Goal: Task Accomplishment & Management: Complete application form

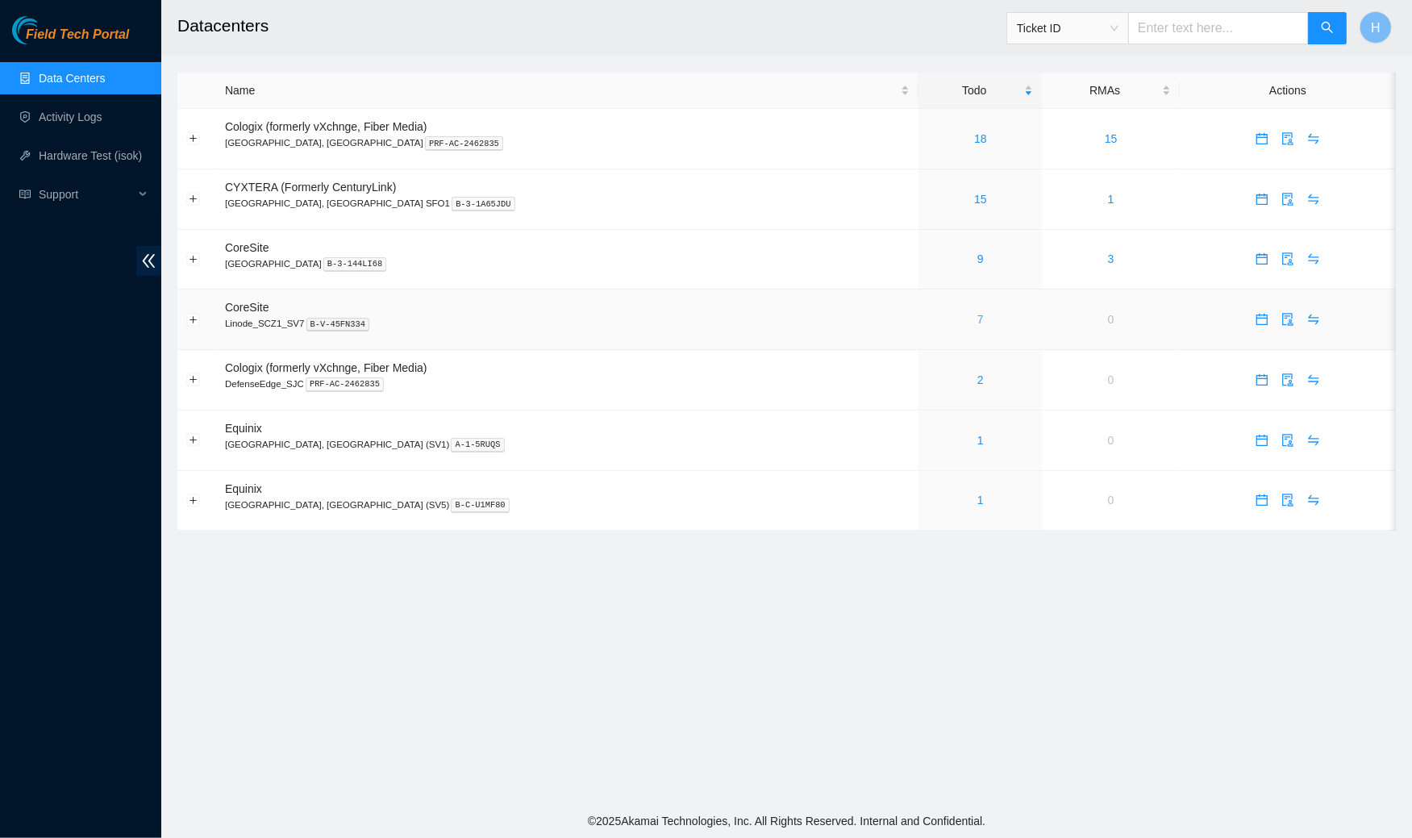
click at [977, 313] on link "7" at bounding box center [980, 319] width 6 height 13
click at [927, 311] on div "6" at bounding box center [980, 319] width 106 height 18
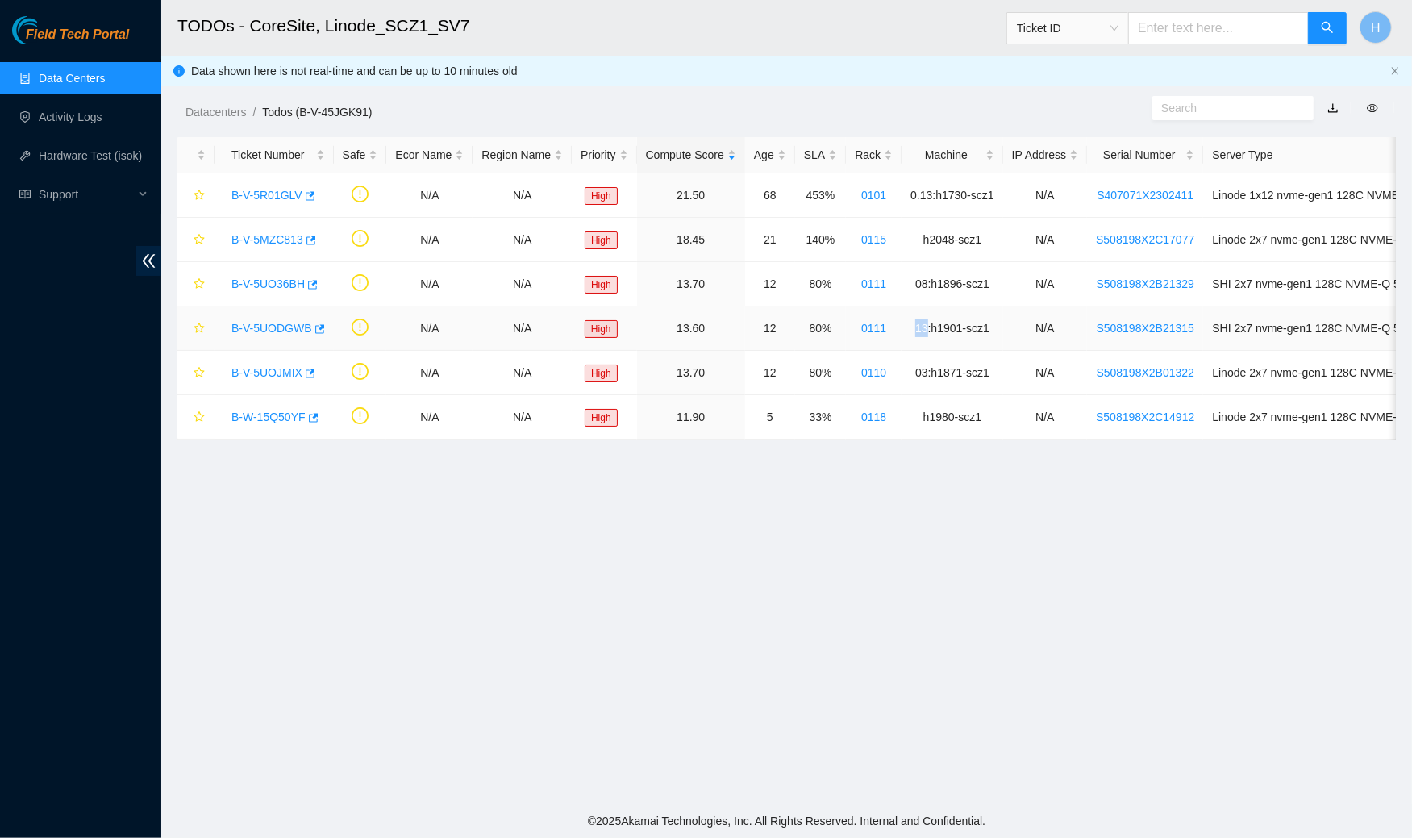
click at [914, 311] on td "13:h1901-scz1" at bounding box center [952, 328] width 102 height 44
click at [724, 564] on main "TODOs - CoreSite, Linode_SCZ1_SV7 Ticket ID H Data shown here is not real-time …" at bounding box center [786, 402] width 1251 height 804
click at [279, 279] on link "B-V-5UO36BH" at bounding box center [267, 283] width 73 height 13
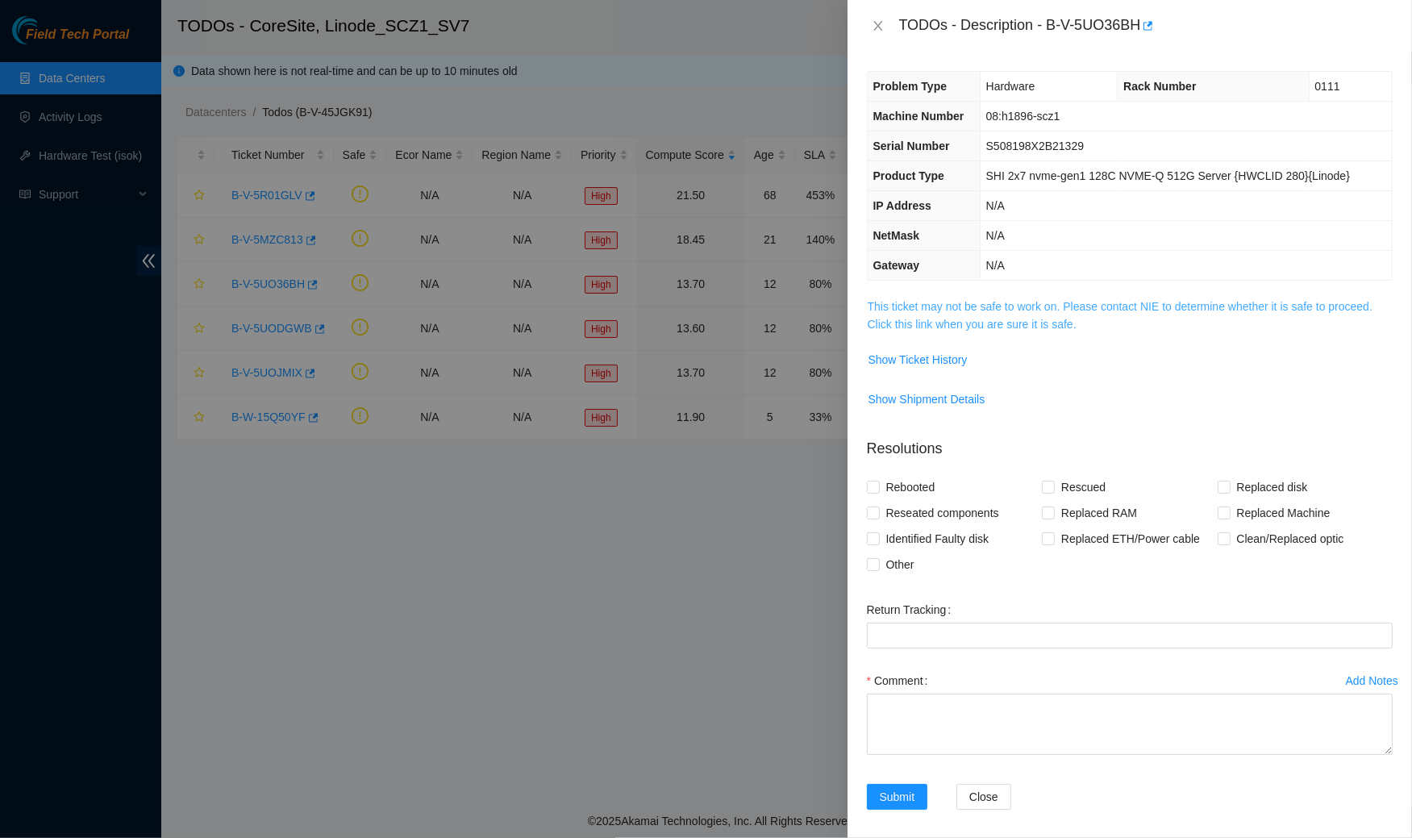
click at [949, 325] on link "This ticket may not be safe to work on. Please contact NIE to determine whether…" at bounding box center [1120, 315] width 505 height 31
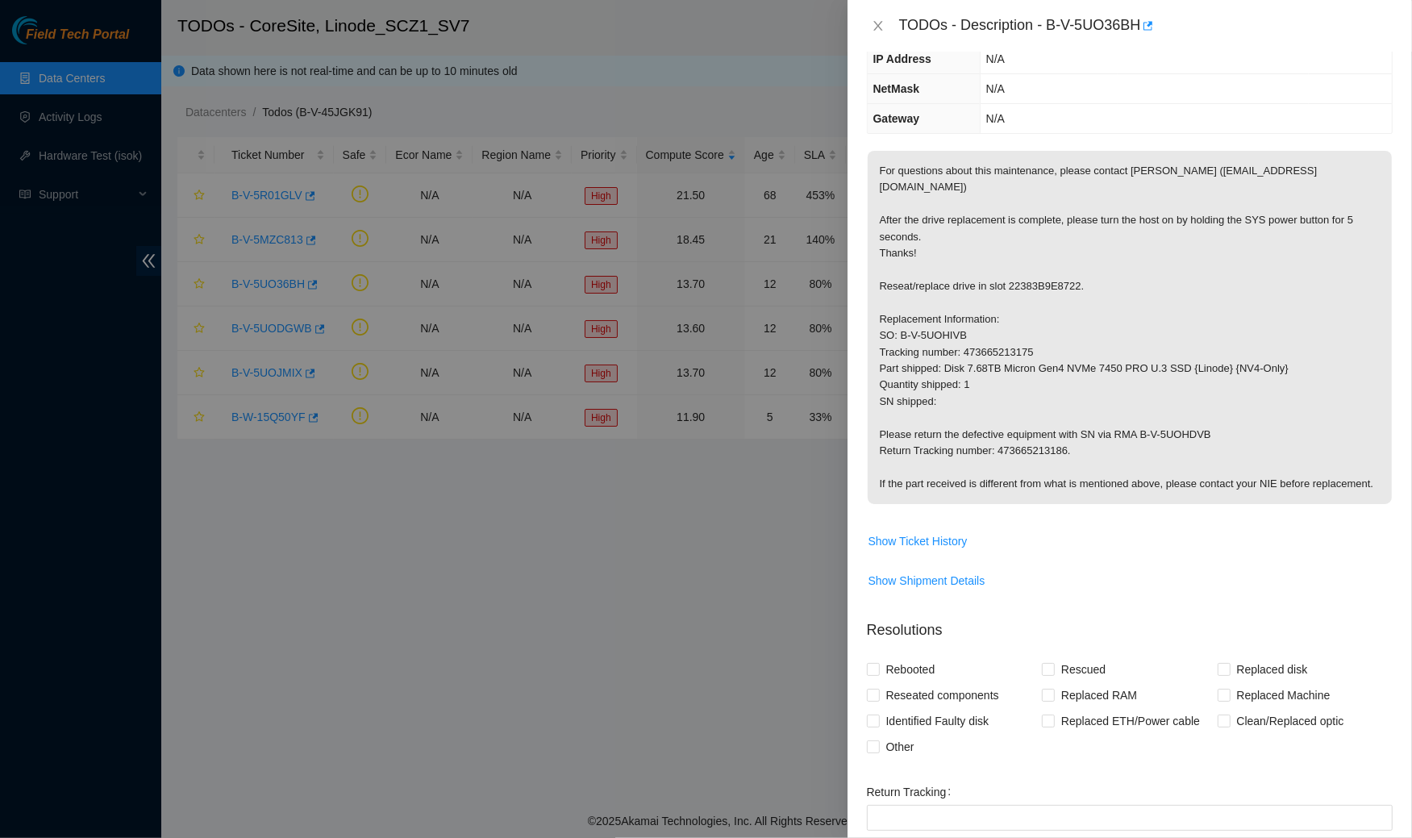
scroll to position [335, 0]
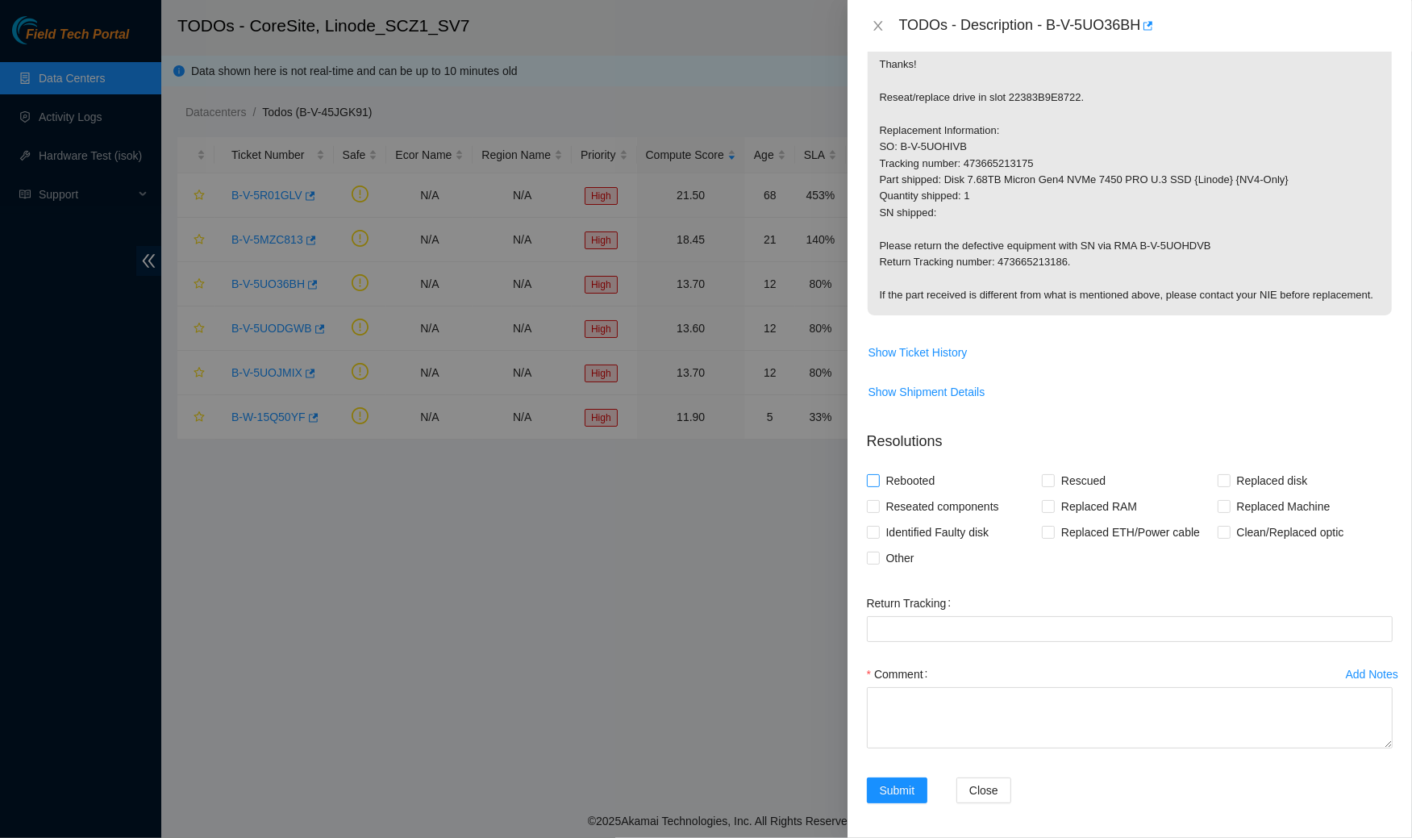
click at [900, 468] on span "Rebooted" at bounding box center [911, 481] width 62 height 26
click at [878, 474] on input "Rebooted" at bounding box center [872, 479] width 11 height 11
checkbox input "true"
click at [907, 498] on span "Reseated components" at bounding box center [943, 506] width 126 height 26
click at [878, 500] on input "Reseated components" at bounding box center [872, 505] width 11 height 11
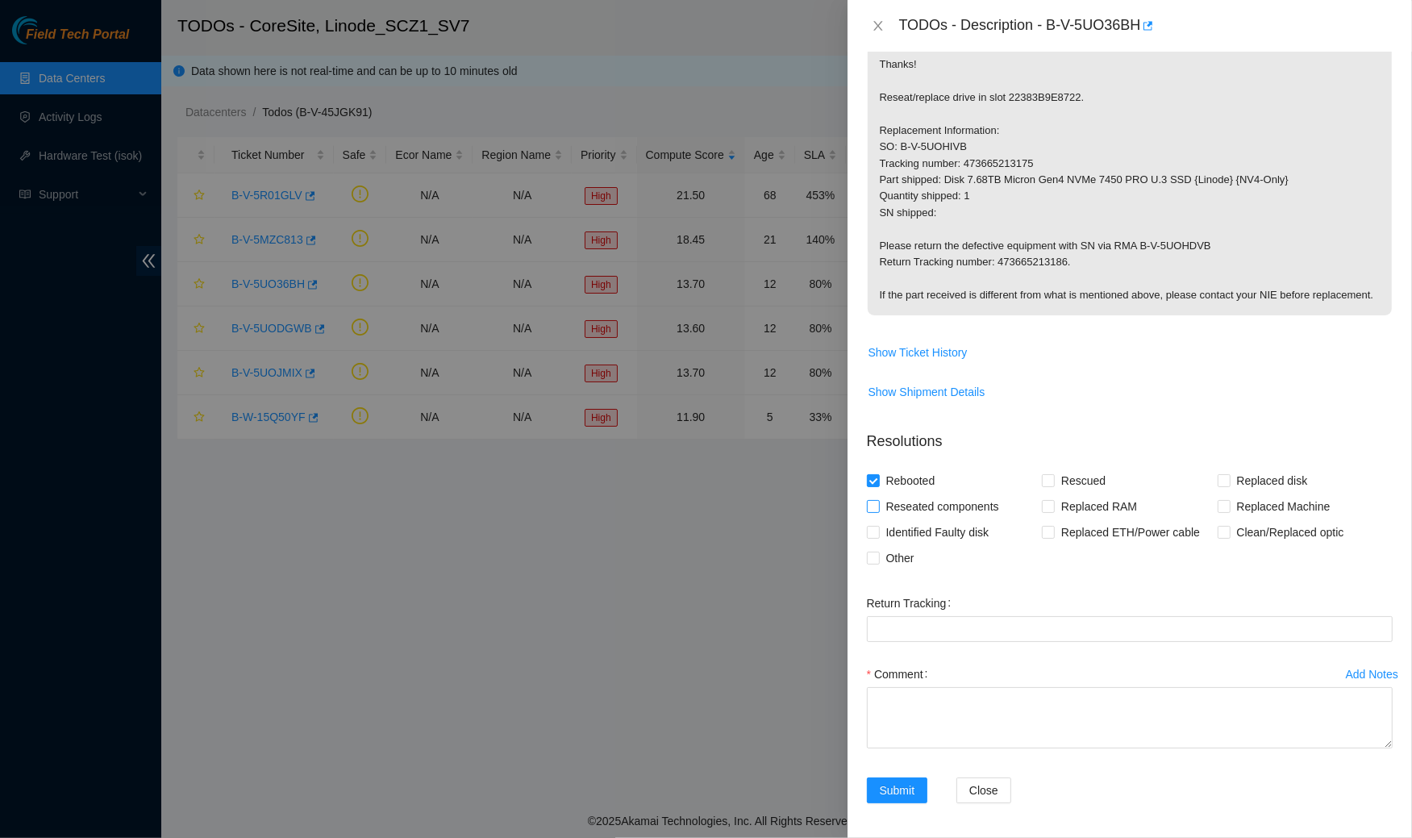
checkbox input "true"
click at [1261, 474] on span "Replaced disk" at bounding box center [1272, 481] width 84 height 26
click at [1229, 474] on input "Replaced disk" at bounding box center [1223, 479] width 11 height 11
checkbox input "true"
drag, startPoint x: 1384, startPoint y: 739, endPoint x: 1412, endPoint y: 837, distance: 101.6
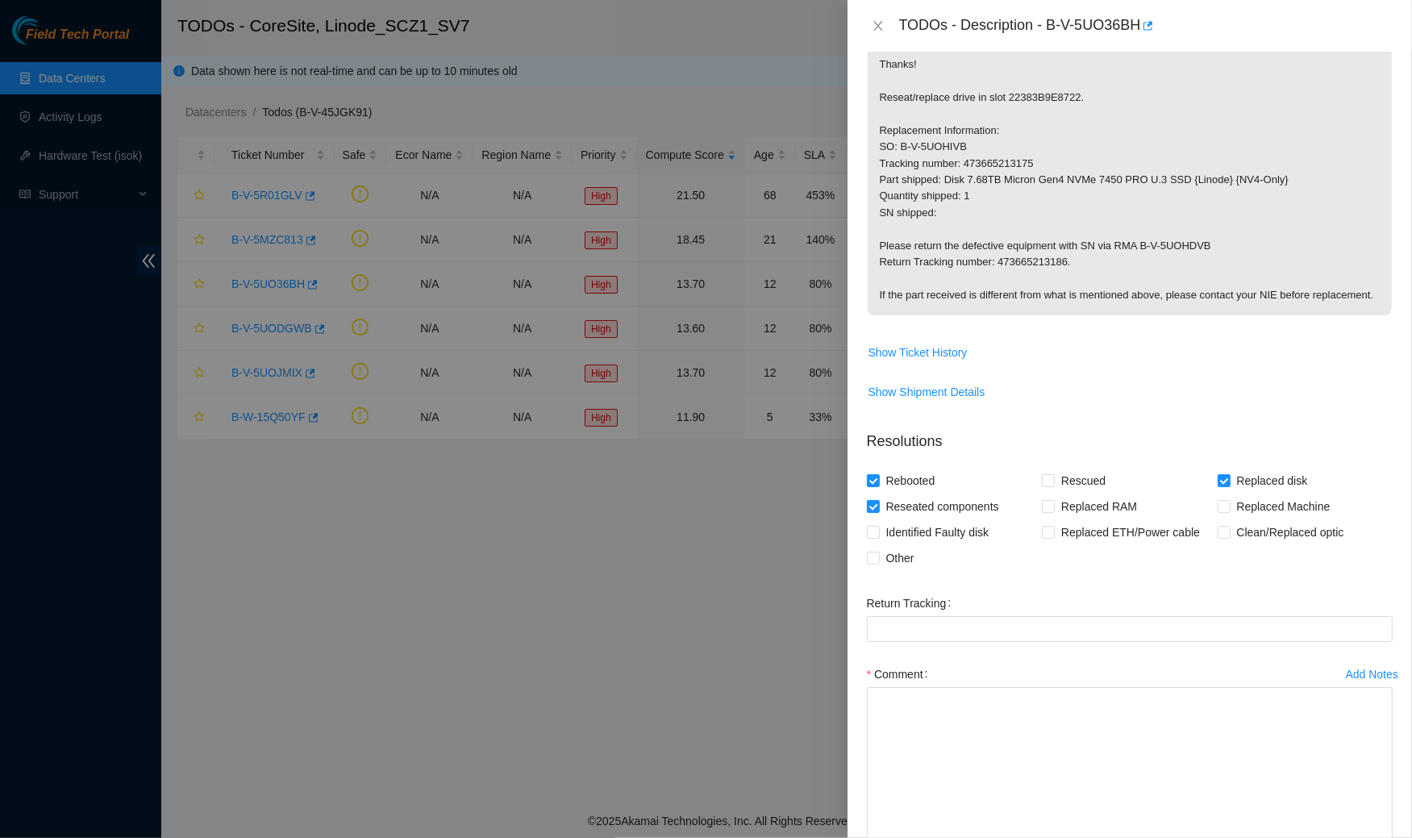
click at [1411, 837] on div "Problem Type Hardware Rack Number 0111 Machine Number 08:h1896-scz1 Serial Numb…" at bounding box center [1129, 445] width 564 height 786
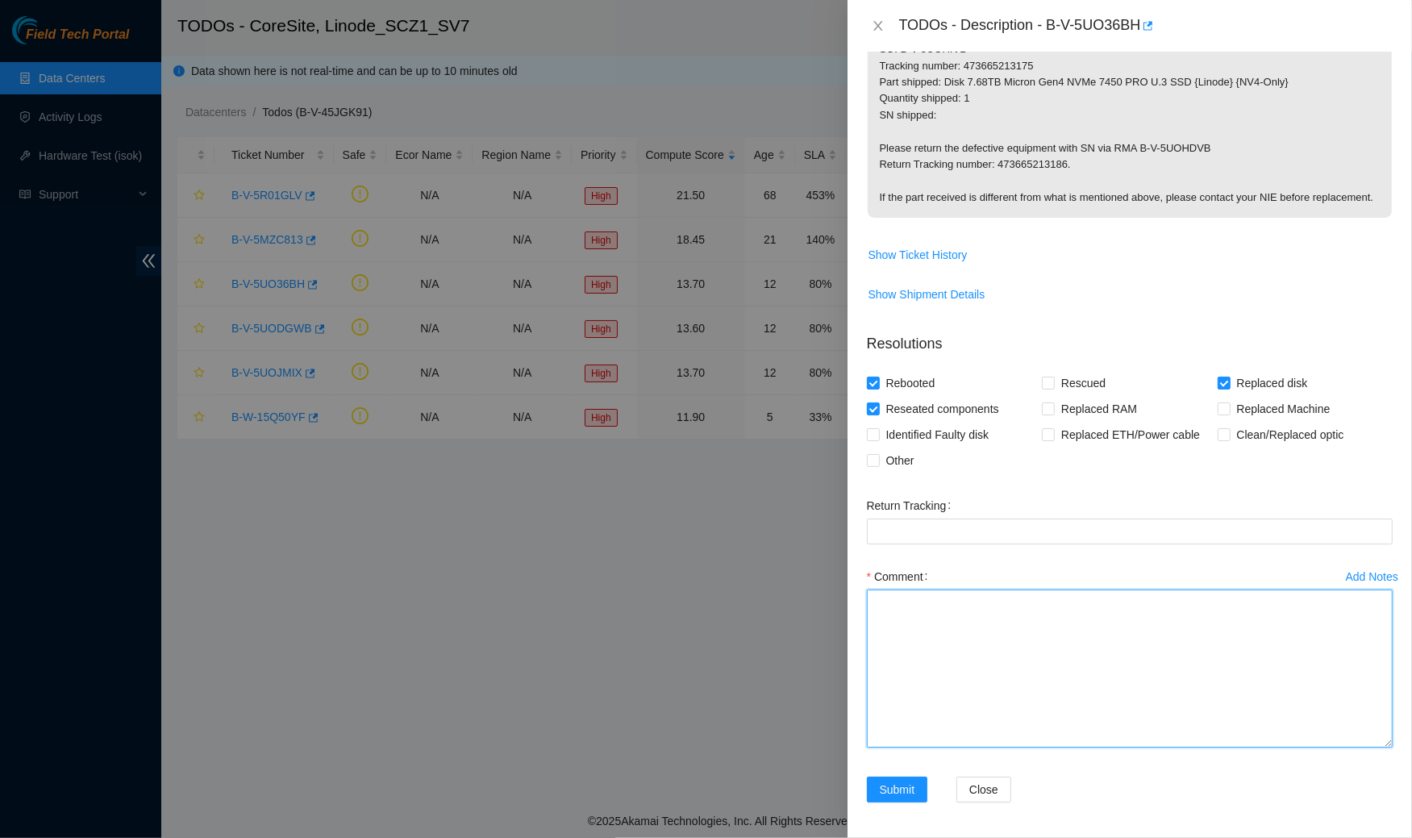
click at [1306, 627] on textarea "Comment" at bounding box center [1130, 668] width 526 height 158
paste textarea "Spoke to NOCC rep to verify it was safe to work on the machine I hooked up moni…"
drag, startPoint x: 876, startPoint y: 644, endPoint x: 1047, endPoint y: 666, distance: 172.3
click at [1047, 666] on textarea "Spoke to NOCC rep to verify it was safe to work on the machine I hooked up moni…" at bounding box center [1130, 668] width 526 height 158
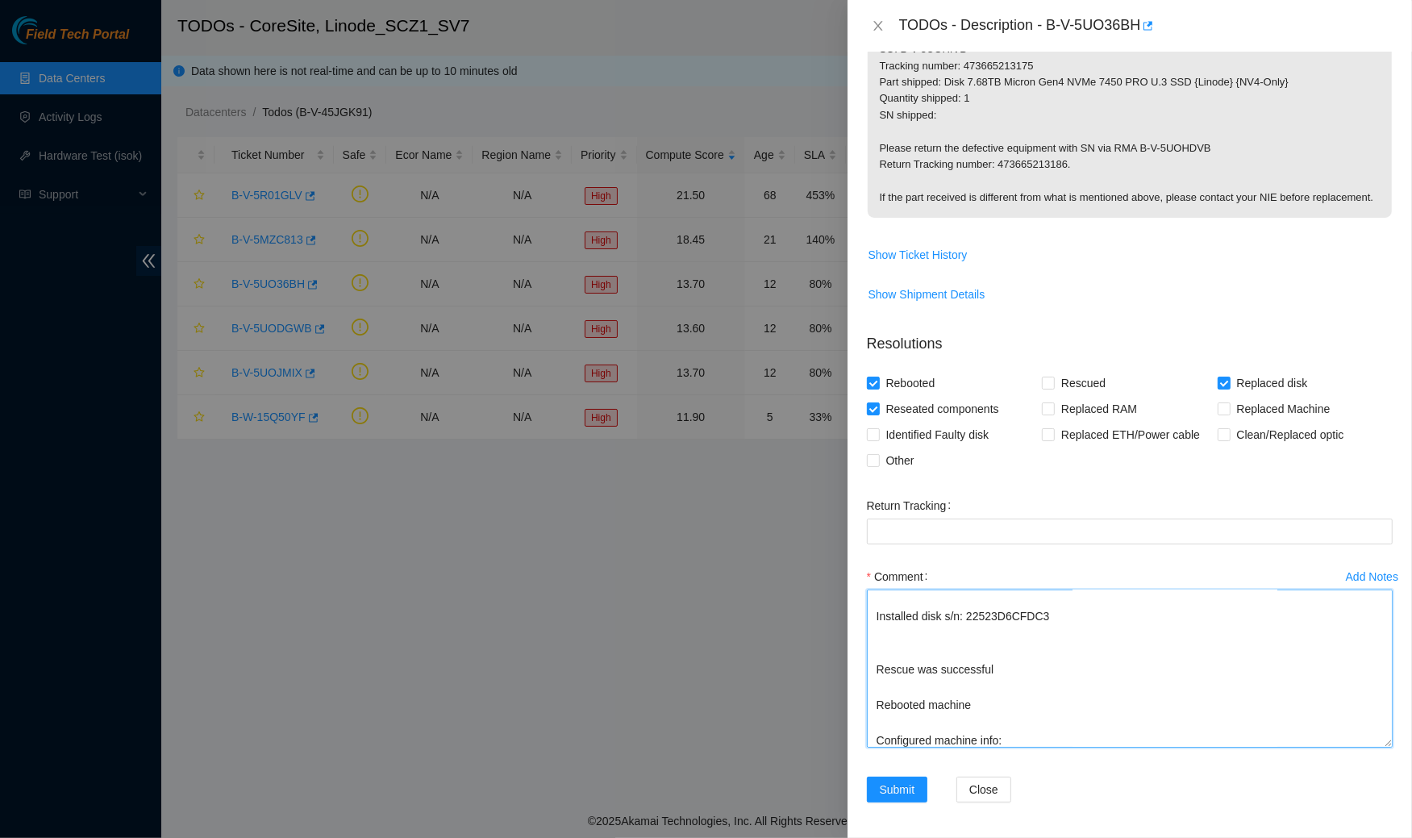
drag, startPoint x: 1015, startPoint y: 663, endPoint x: 863, endPoint y: 662, distance: 152.4
click at [863, 662] on div "Add Notes Comment Spoke to NOCC rep to verify it was safe to work on the machin…" at bounding box center [1129, 670] width 539 height 213
drag, startPoint x: 1021, startPoint y: 706, endPoint x: 1076, endPoint y: 703, distance: 55.7
click at [1076, 703] on textarea "Spoke to NOCC rep to verify it was safe to work on the machine I hooked up moni…" at bounding box center [1130, 668] width 526 height 158
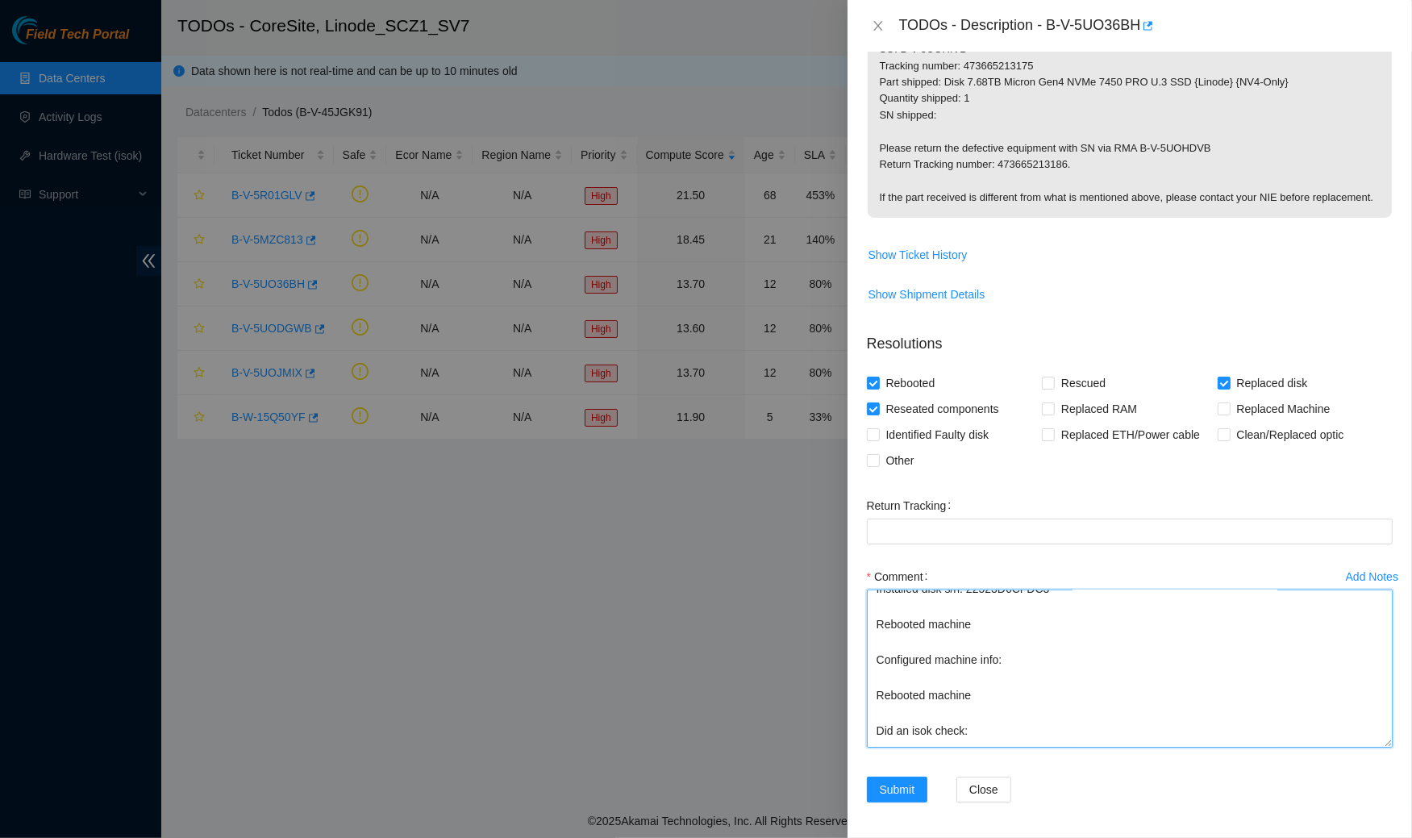
scroll to position [157, 0]
drag, startPoint x: 993, startPoint y: 698, endPoint x: 879, endPoint y: 624, distance: 135.8
click at [879, 624] on textarea "Spoke to NOCC rep to verify it was safe to work on the machine I hooked up moni…" at bounding box center [1130, 668] width 526 height 158
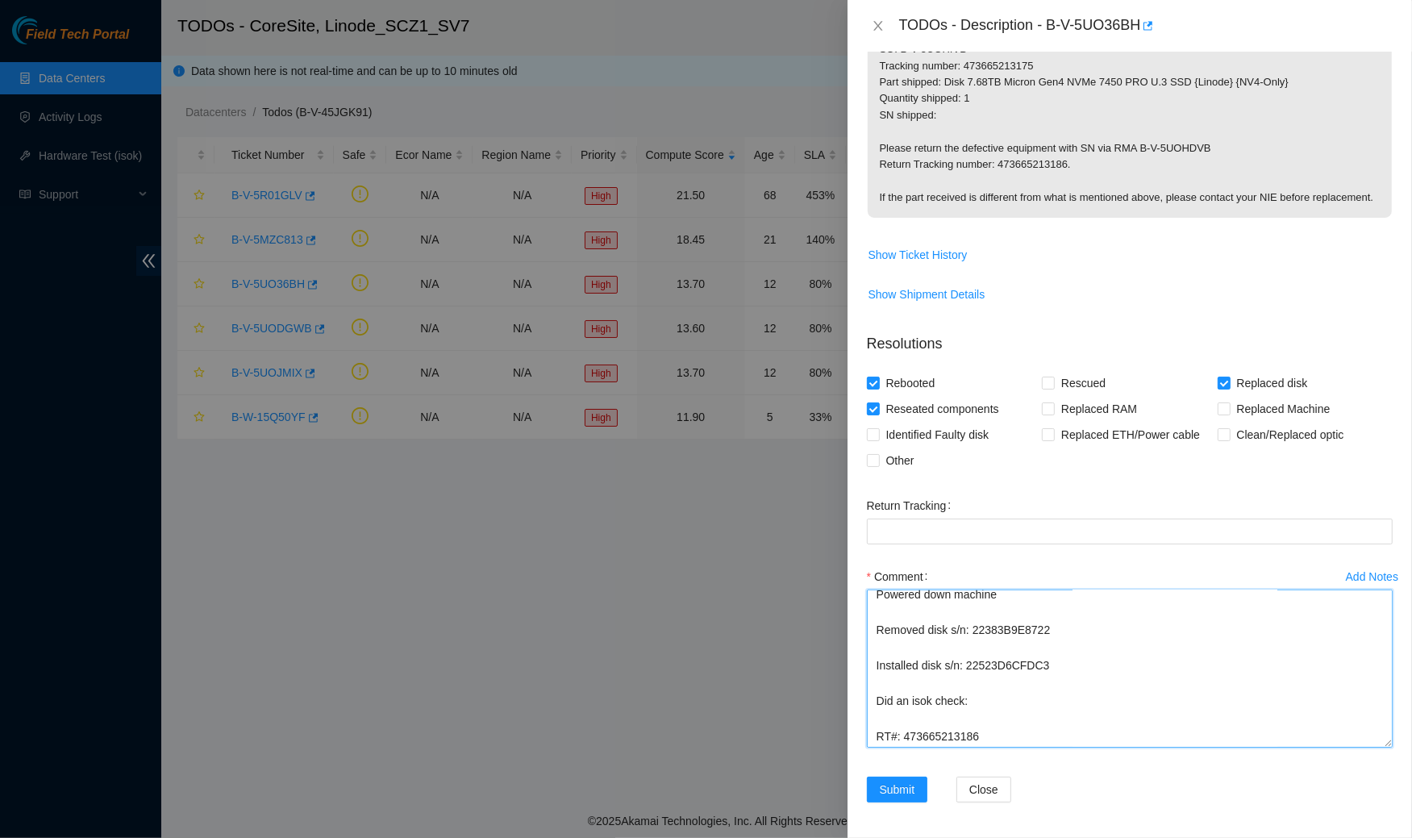
scroll to position [76, 0]
click at [894, 690] on textarea "Spoke to NOCC rep to verify it was safe to work on the machine I hooked up moni…" at bounding box center [1130, 668] width 526 height 158
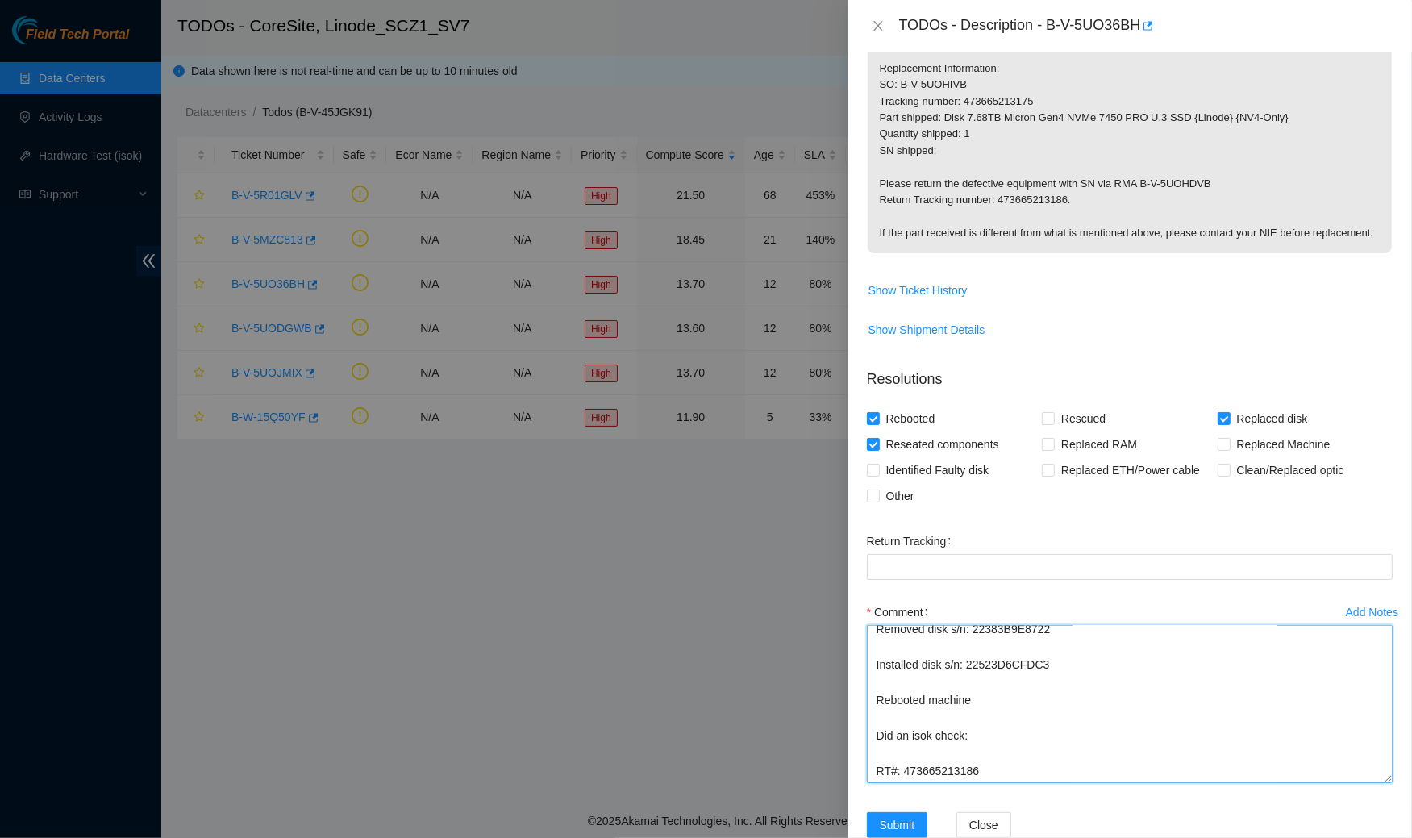
scroll to position [433, 0]
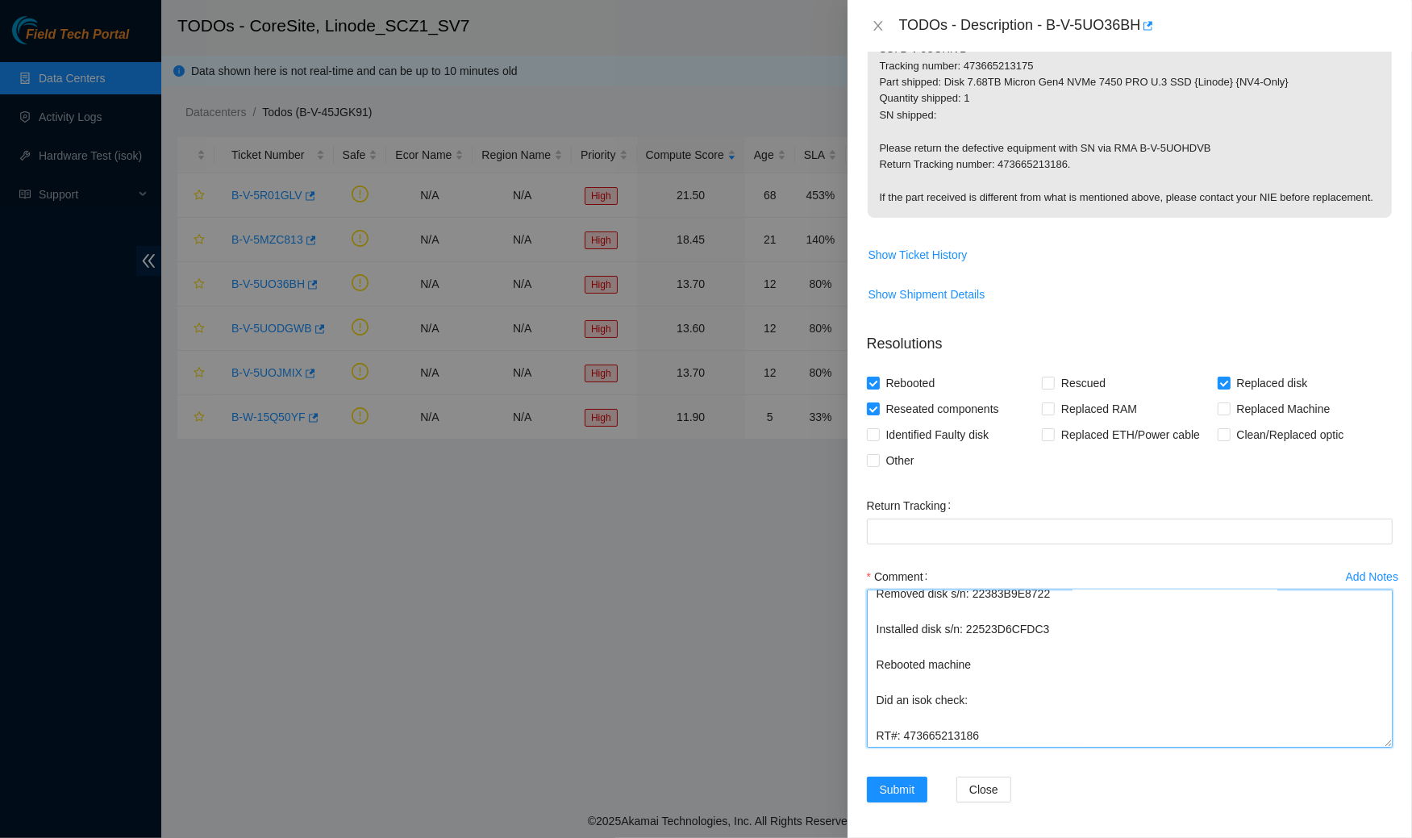
drag, startPoint x: 980, startPoint y: 695, endPoint x: 851, endPoint y: 677, distance: 130.2
click at [851, 677] on div "Problem Type Hardware Rack Number 0111 Machine Number 08:h1896-scz1 Serial Numb…" at bounding box center [1129, 445] width 564 height 786
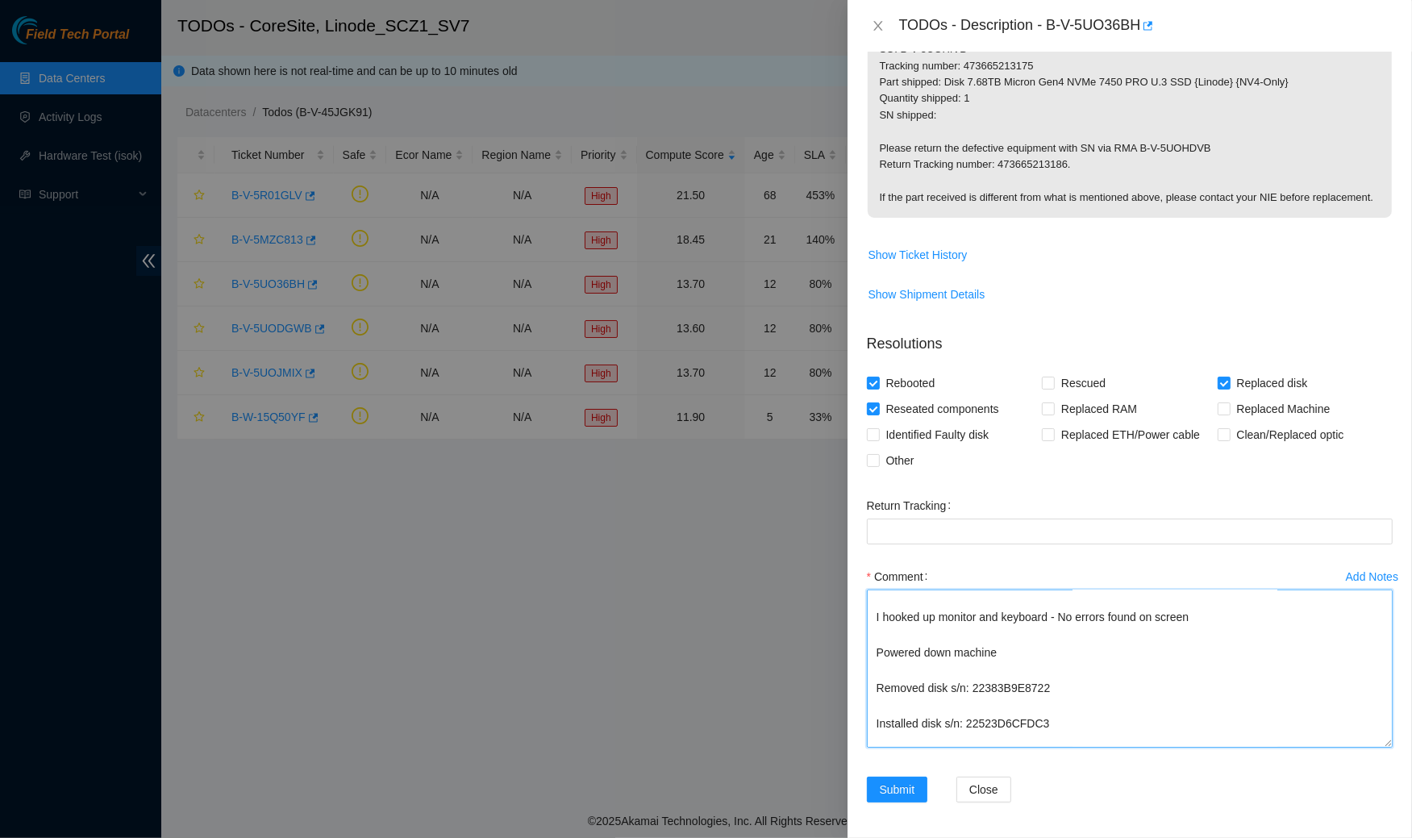
scroll to position [0, 0]
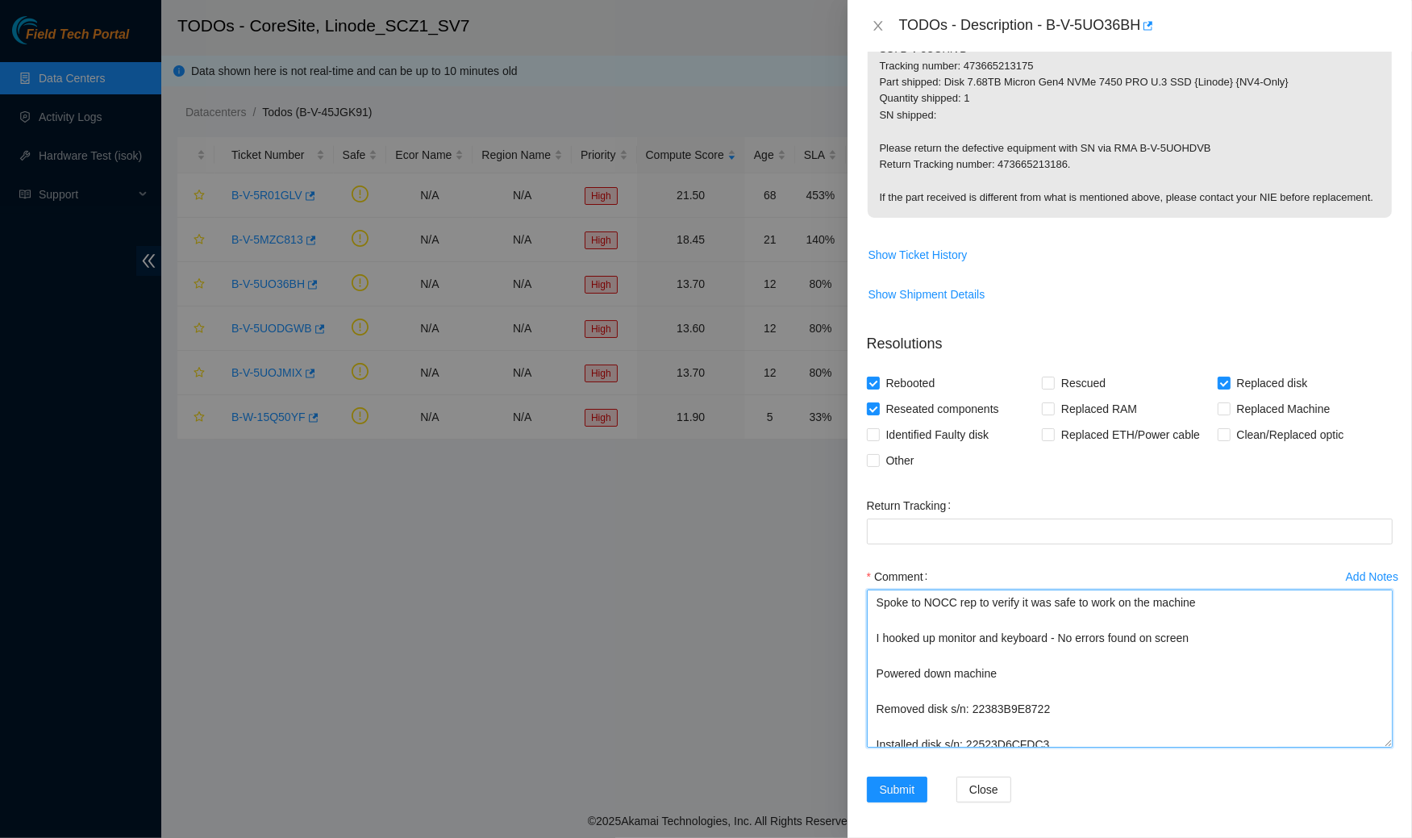
drag, startPoint x: 996, startPoint y: 734, endPoint x: 903, endPoint y: 573, distance: 185.3
click at [903, 573] on div "Comment Spoke to NOCC rep to verify it was safe to work on the machine I hooked…" at bounding box center [1130, 661] width 526 height 194
type textarea "Spoke to NOCC rep to verify it was safe to work on the machine I hooked up moni…"
click at [895, 782] on span "Submit" at bounding box center [897, 790] width 35 height 18
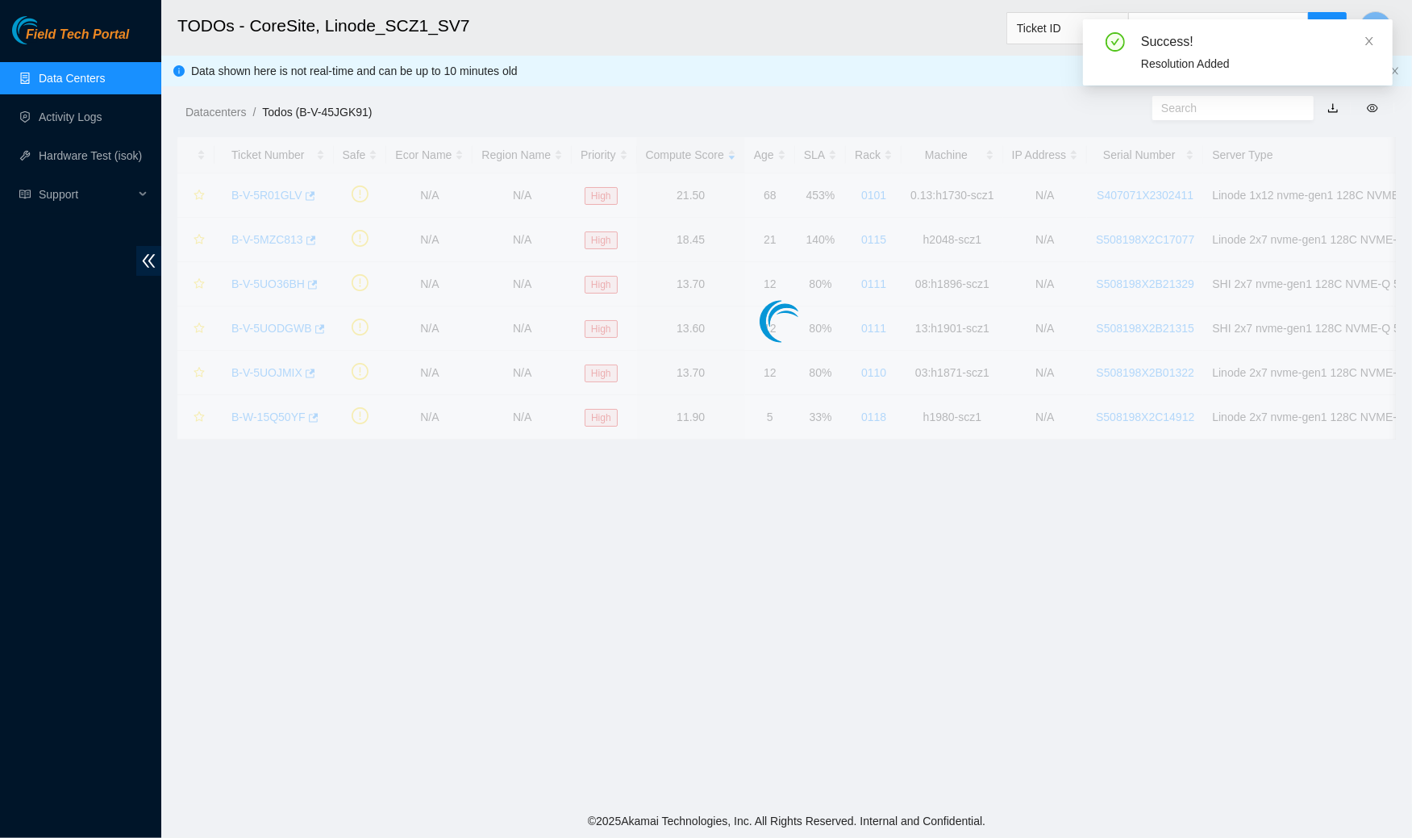
scroll to position [7, 0]
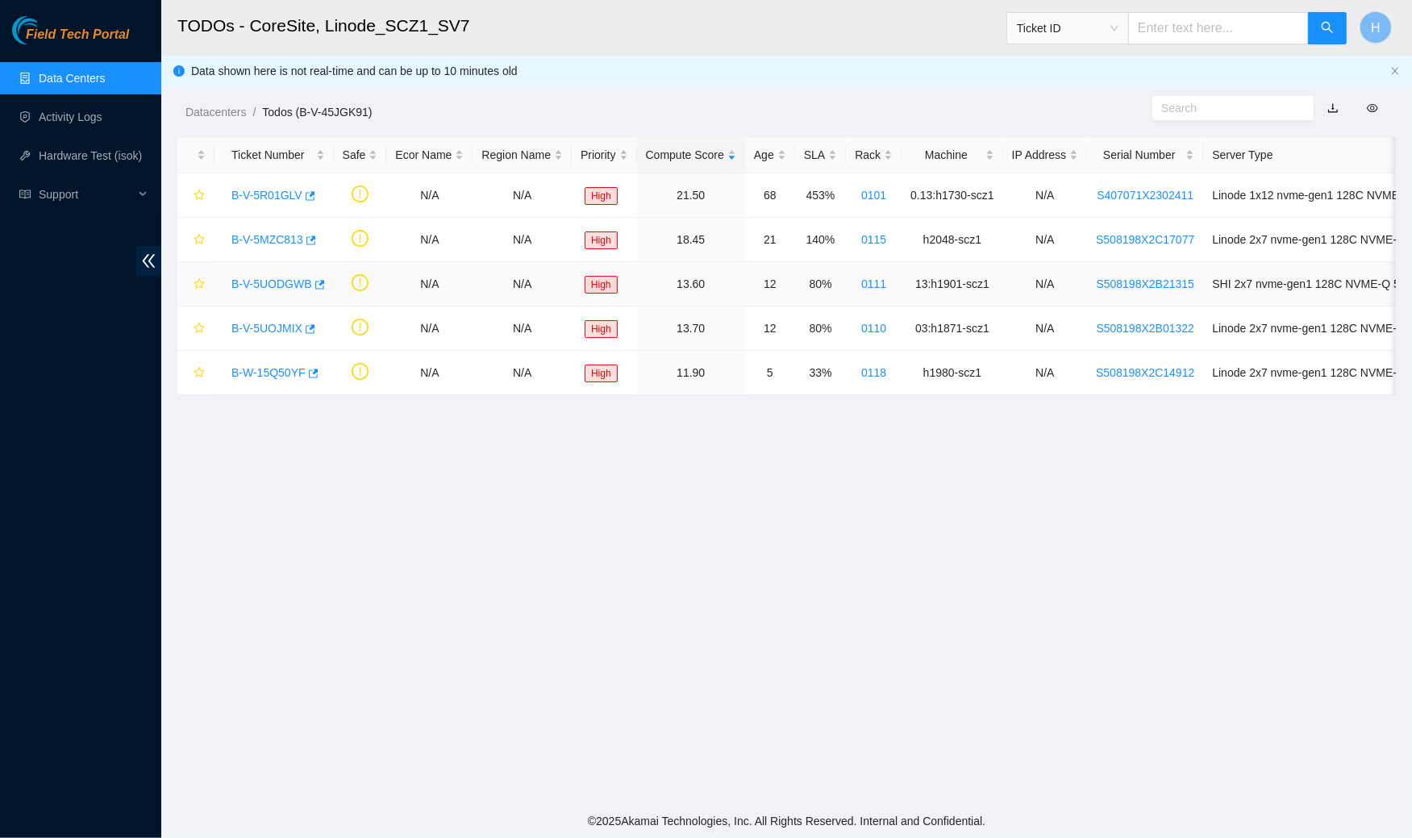
click at [291, 280] on link "B-V-5UODGWB" at bounding box center [271, 283] width 81 height 13
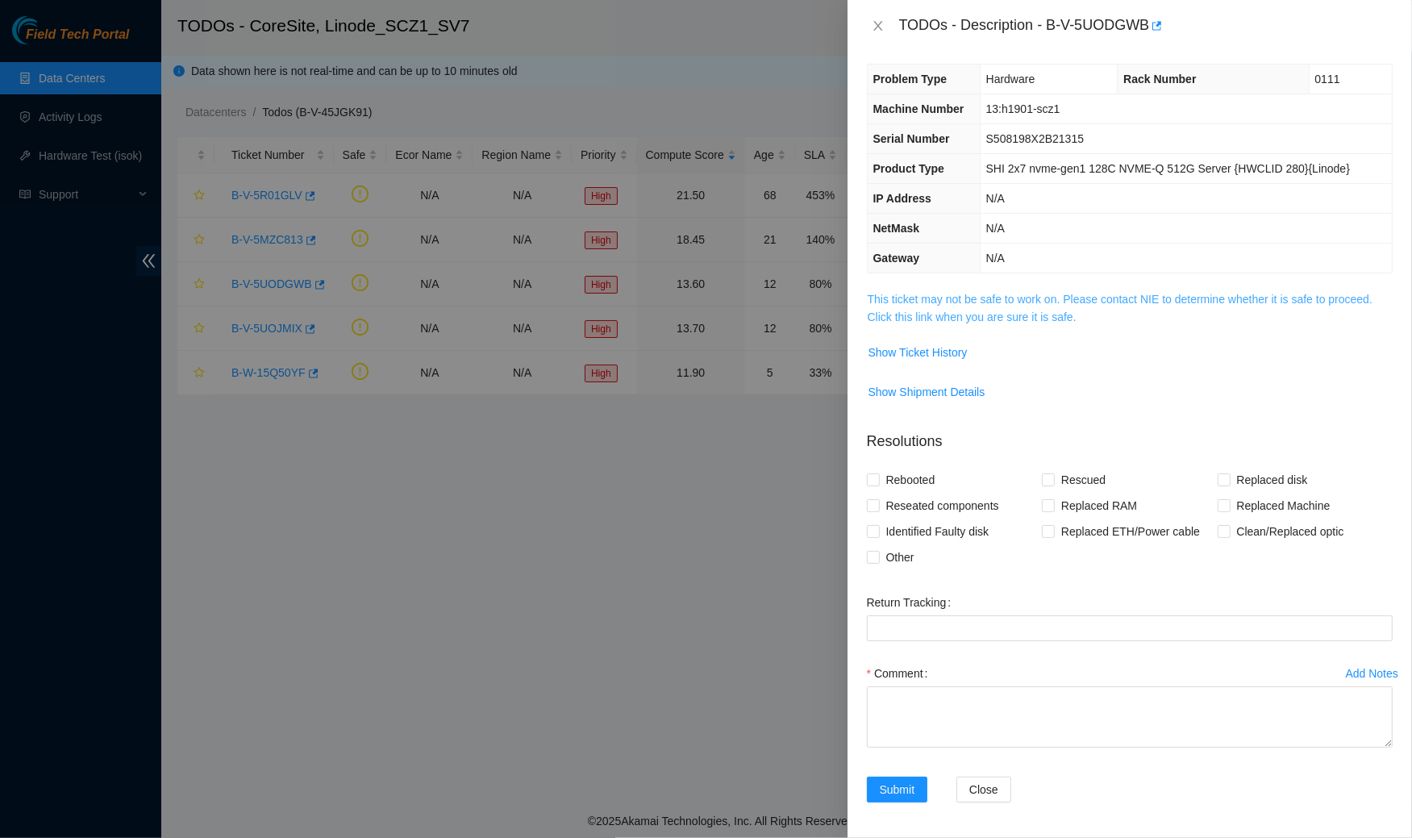
click at [978, 294] on link "This ticket may not be safe to work on. Please contact NIE to determine whether…" at bounding box center [1120, 308] width 505 height 31
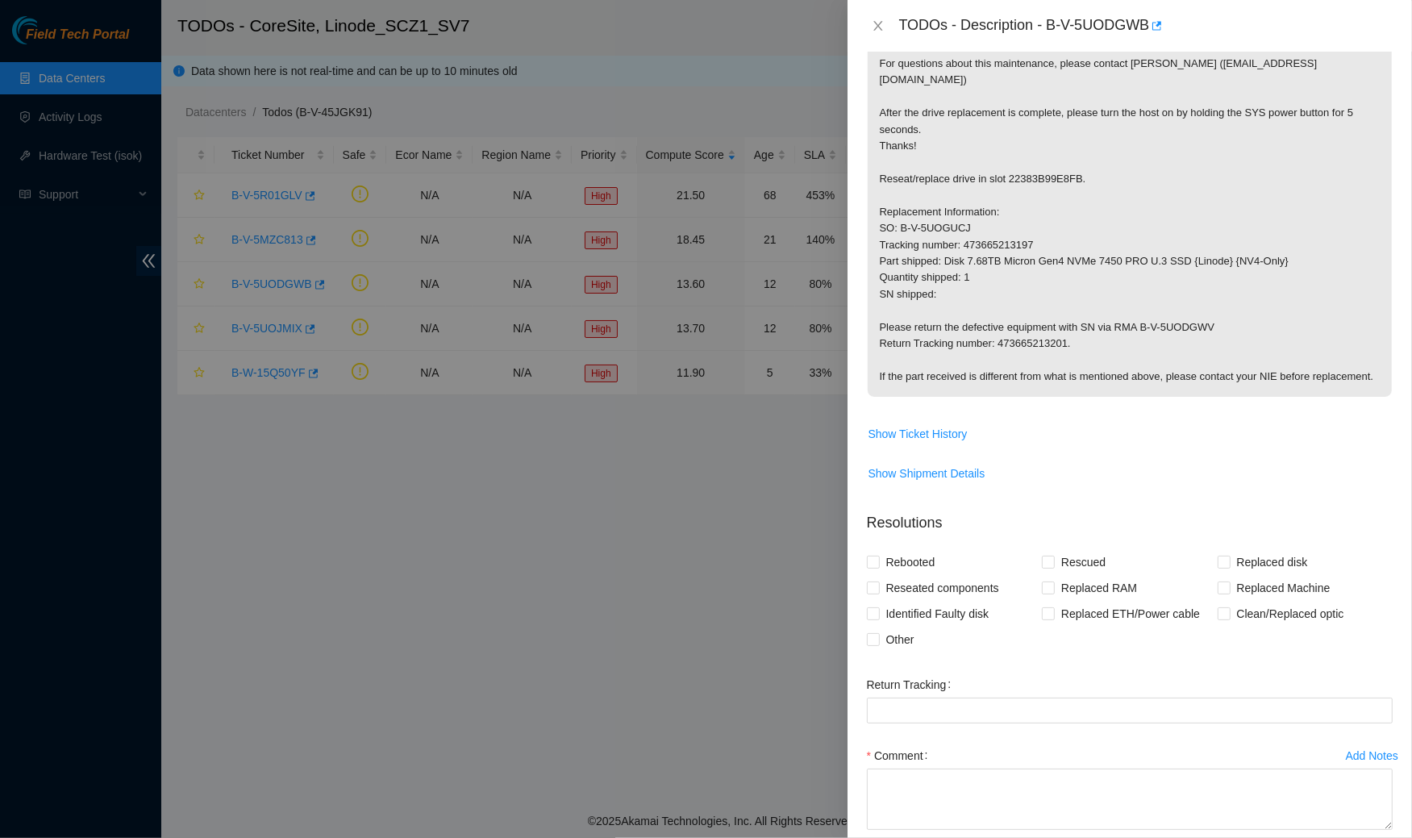
scroll to position [335, 0]
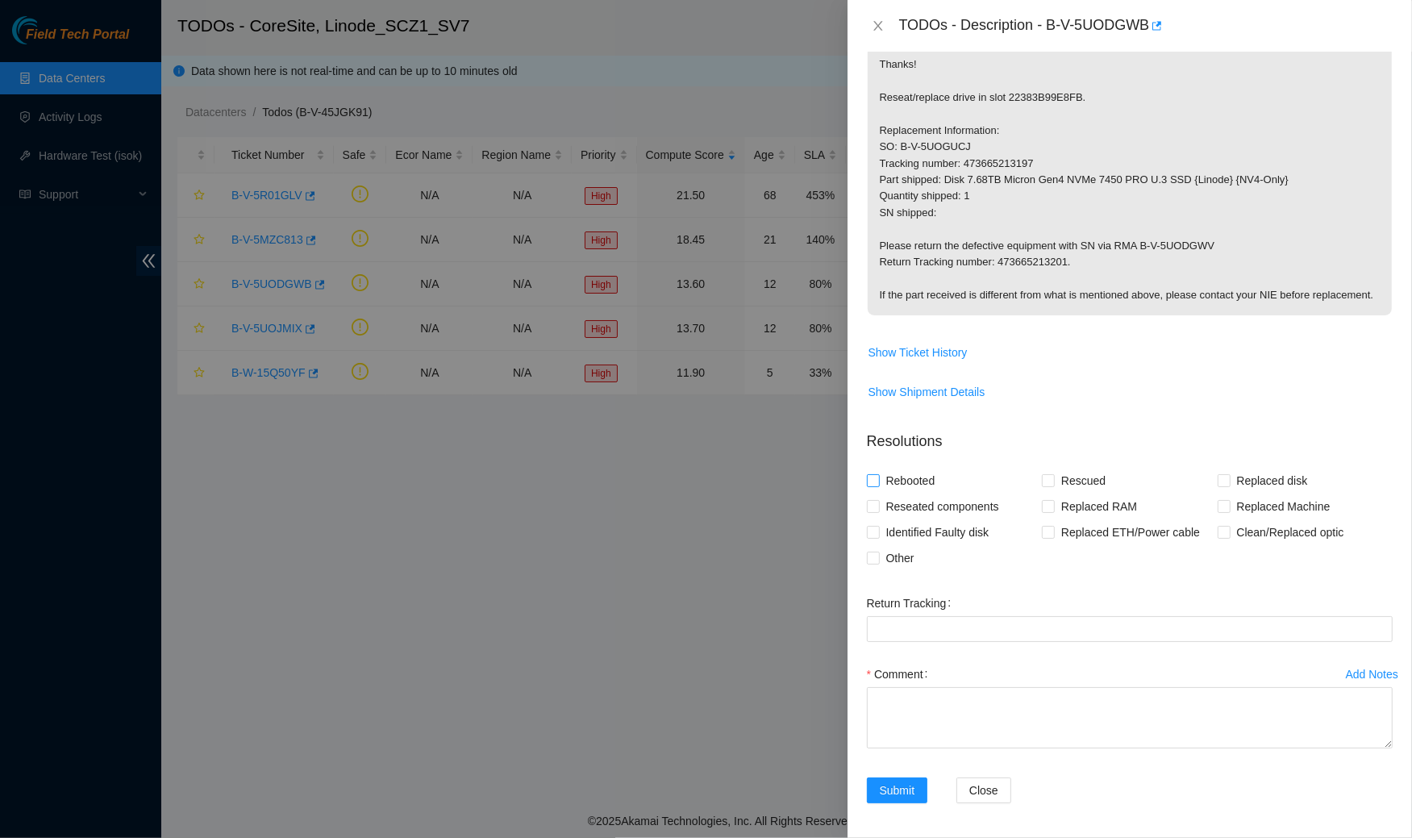
click at [924, 470] on span "Rebooted" at bounding box center [911, 481] width 62 height 26
click at [878, 474] on input "Rebooted" at bounding box center [872, 479] width 11 height 11
checkbox input "true"
click at [930, 502] on span "Reseated components" at bounding box center [943, 506] width 126 height 26
click at [878, 502] on input "Reseated components" at bounding box center [872, 505] width 11 height 11
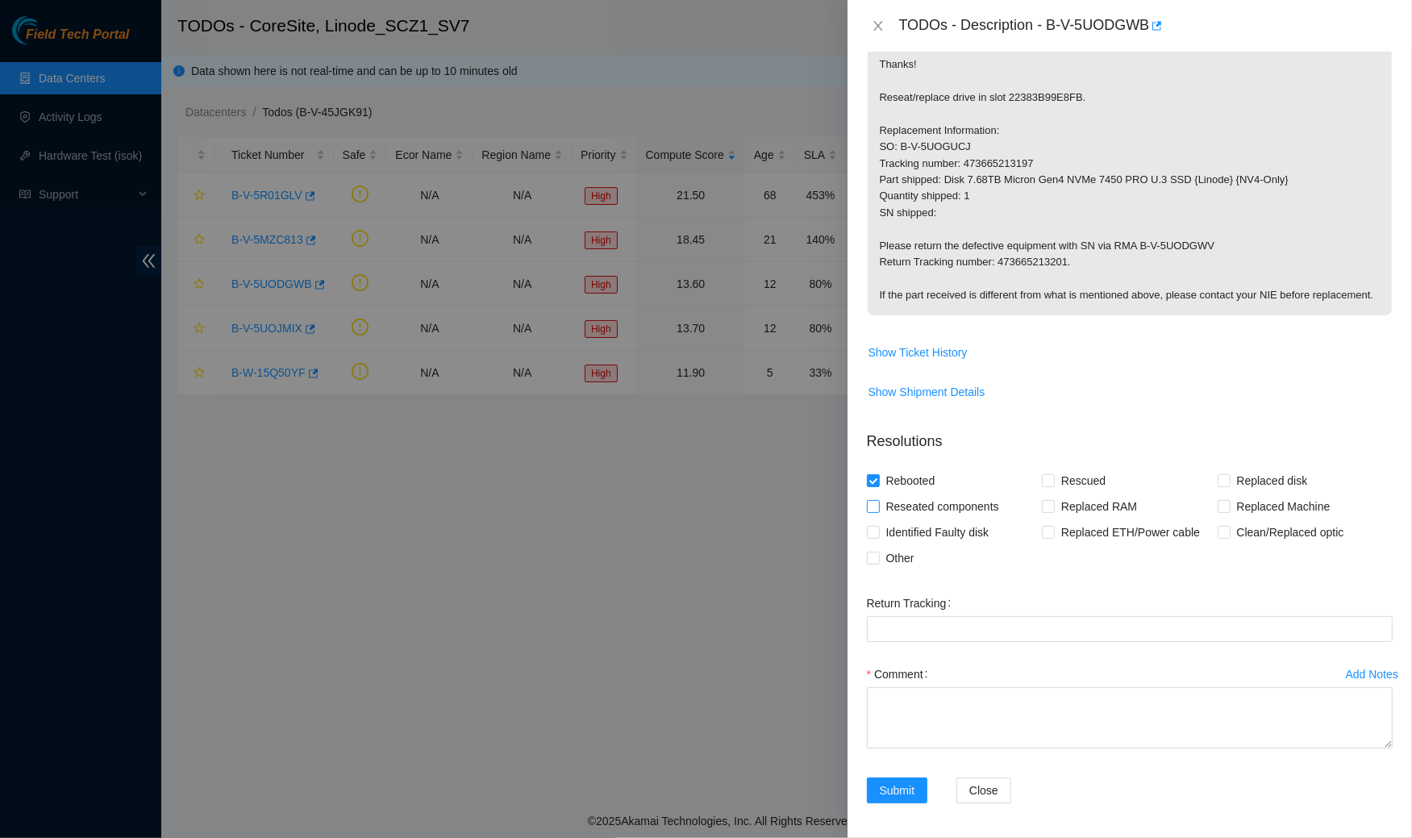
checkbox input "true"
click at [1234, 477] on span "Replaced disk" at bounding box center [1272, 481] width 84 height 26
click at [1229, 477] on input "Replaced disk" at bounding box center [1223, 479] width 11 height 11
checkbox input "true"
drag, startPoint x: 1391, startPoint y: 740, endPoint x: 1389, endPoint y: 837, distance: 96.8
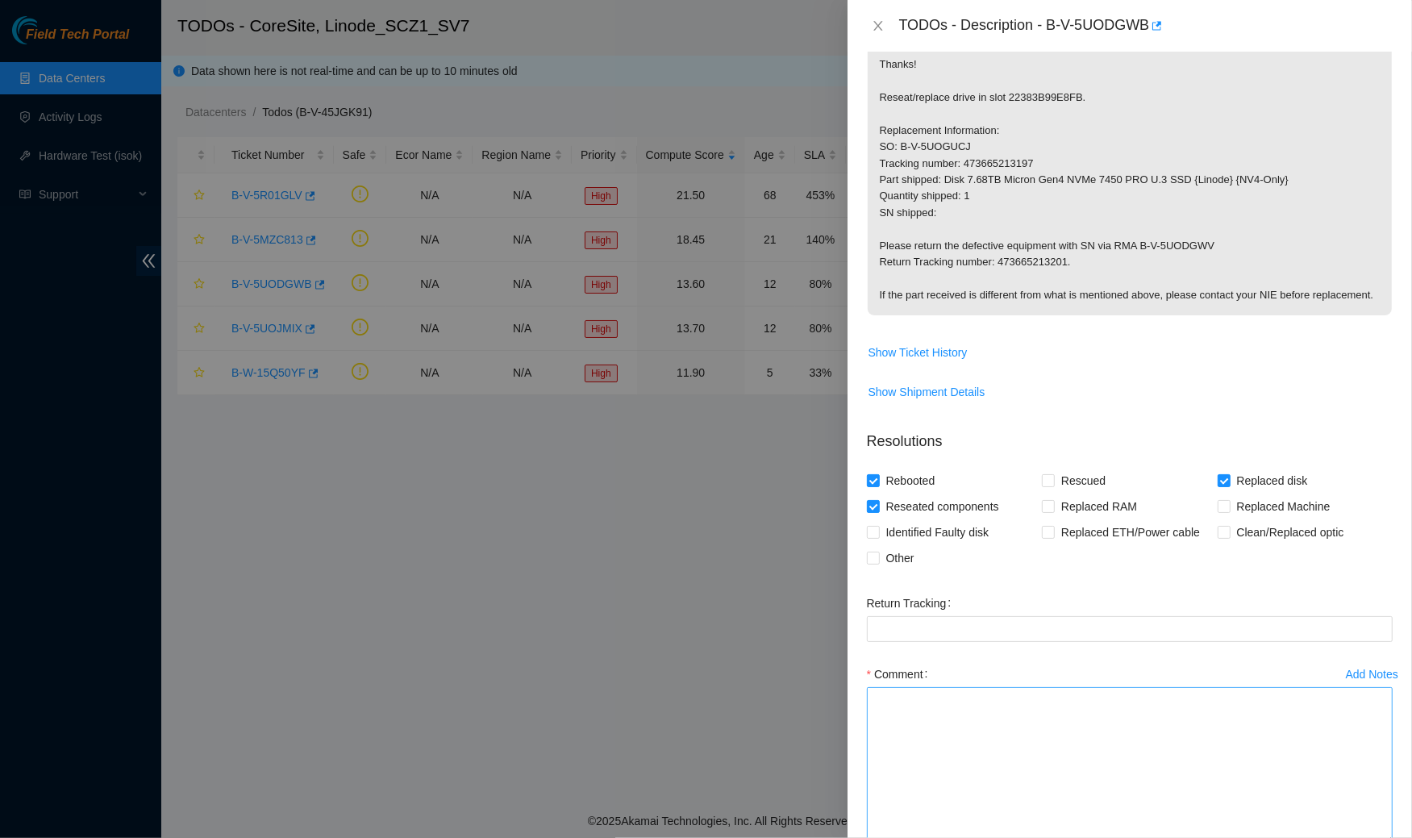
click at [1389, 837] on textarea "Comment" at bounding box center [1130, 765] width 526 height 157
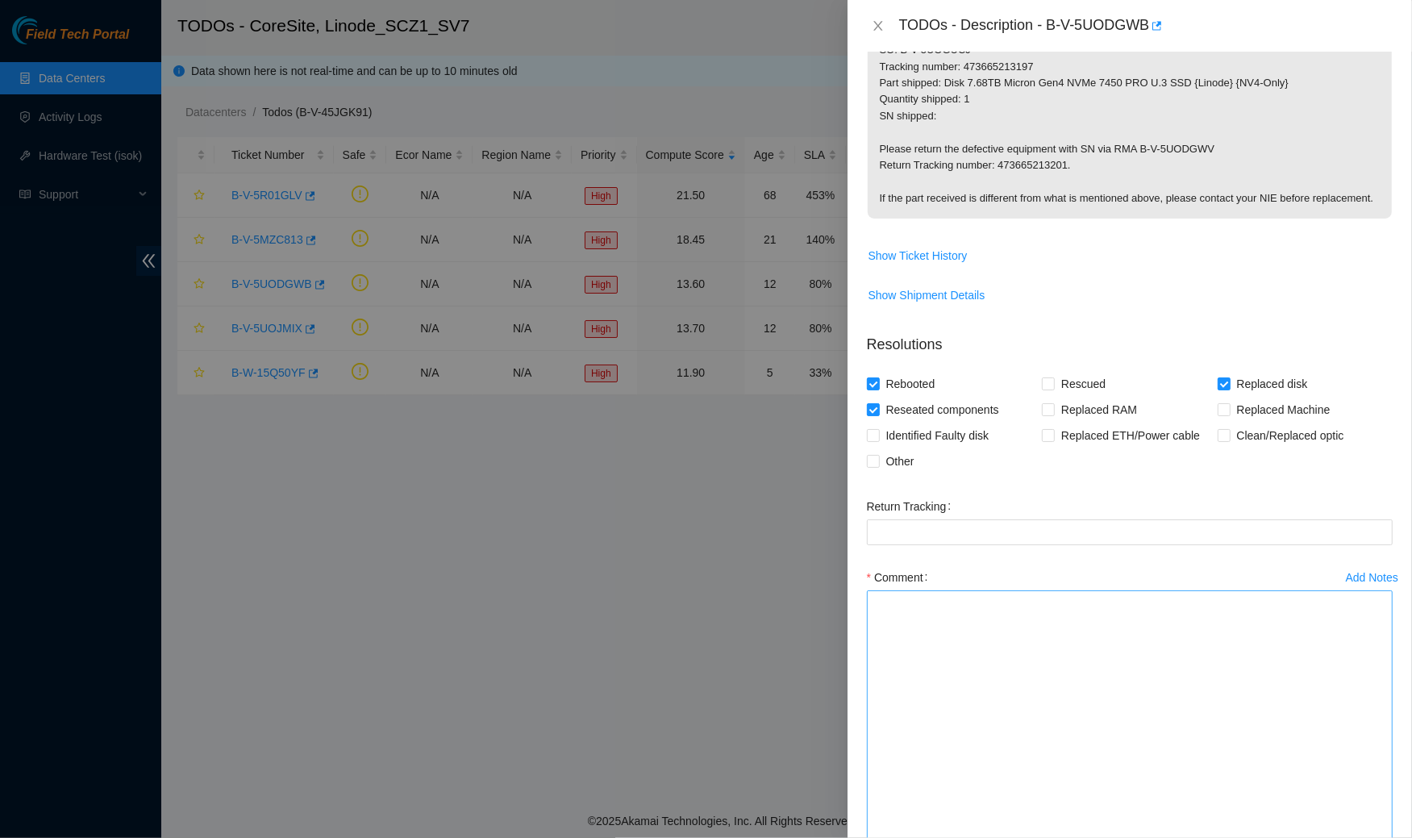
drag, startPoint x: 1385, startPoint y: 733, endPoint x: 1355, endPoint y: 837, distance: 108.4
click at [1354, 837] on textarea "Comment" at bounding box center [1130, 720] width 526 height 260
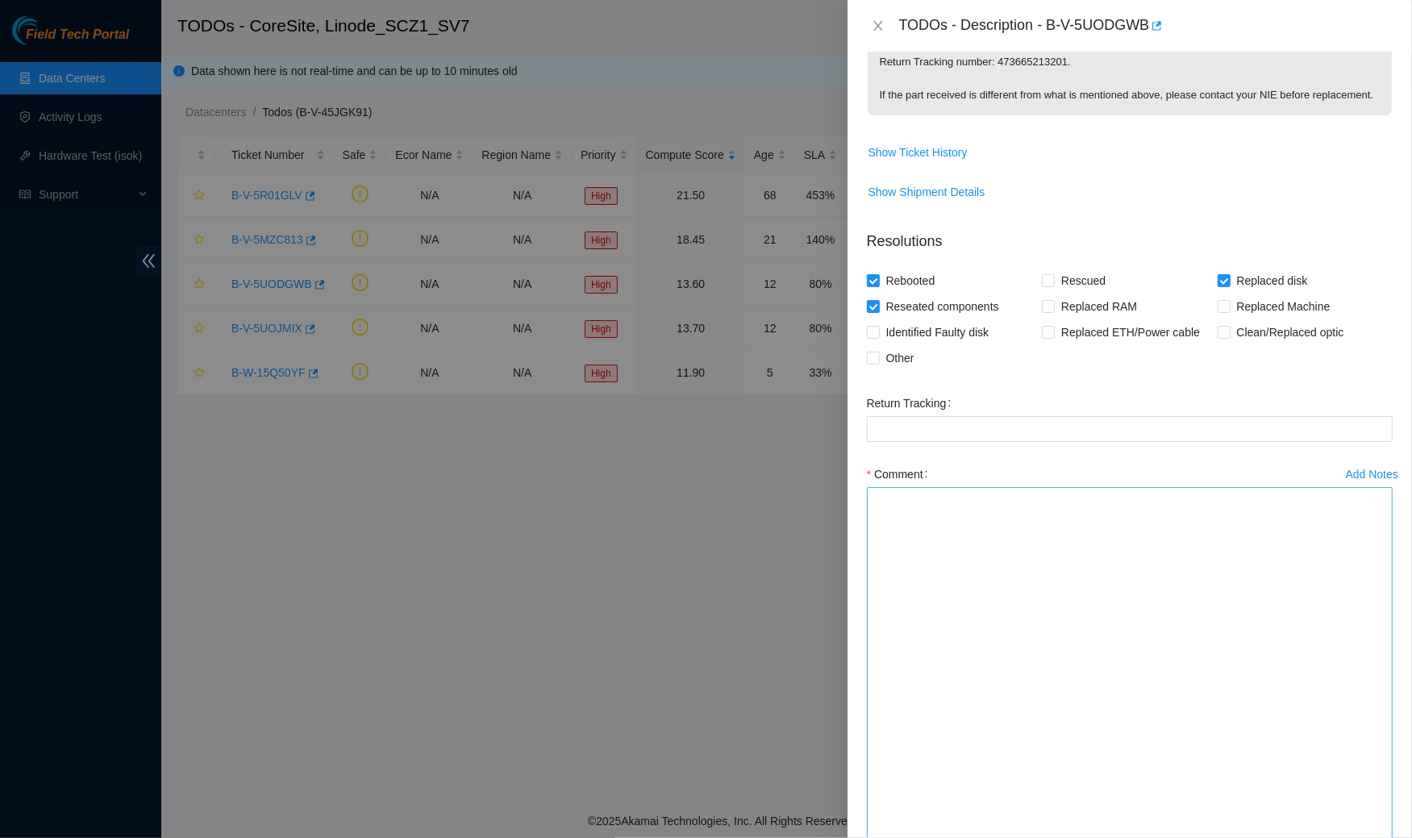
drag, startPoint x: 1385, startPoint y: 739, endPoint x: 1338, endPoint y: 837, distance: 108.9
click at [1338, 837] on textarea "Comment" at bounding box center [1130, 666] width 526 height 359
click at [1096, 584] on textarea "Comment" at bounding box center [1130, 666] width 526 height 359
paste textarea "Spoke to NOCC rep to verify it was safe to work on the machine I hooked up moni…"
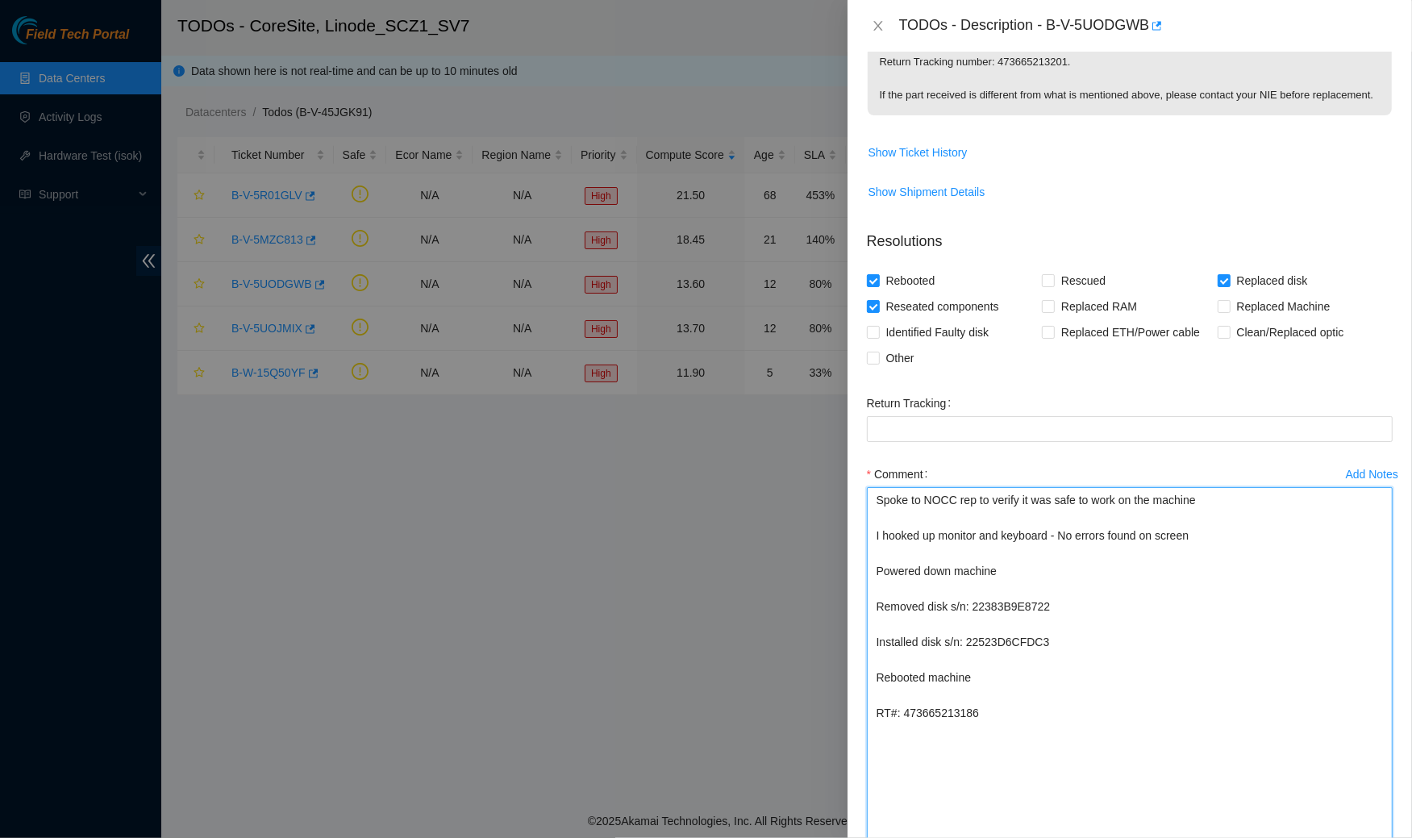
click at [1012, 594] on textarea "Spoke to NOCC rep to verify it was safe to work on the machine I hooked up moni…" at bounding box center [1130, 666] width 526 height 359
click at [1015, 614] on textarea "Spoke to NOCC rep to verify it was safe to work on the machine I hooked up moni…" at bounding box center [1130, 666] width 526 height 359
click at [1014, 602] on textarea "Spoke to NOCC rep to verify it was safe to work on the machine I hooked up moni…" at bounding box center [1130, 666] width 526 height 359
paste textarea "9E8FB"
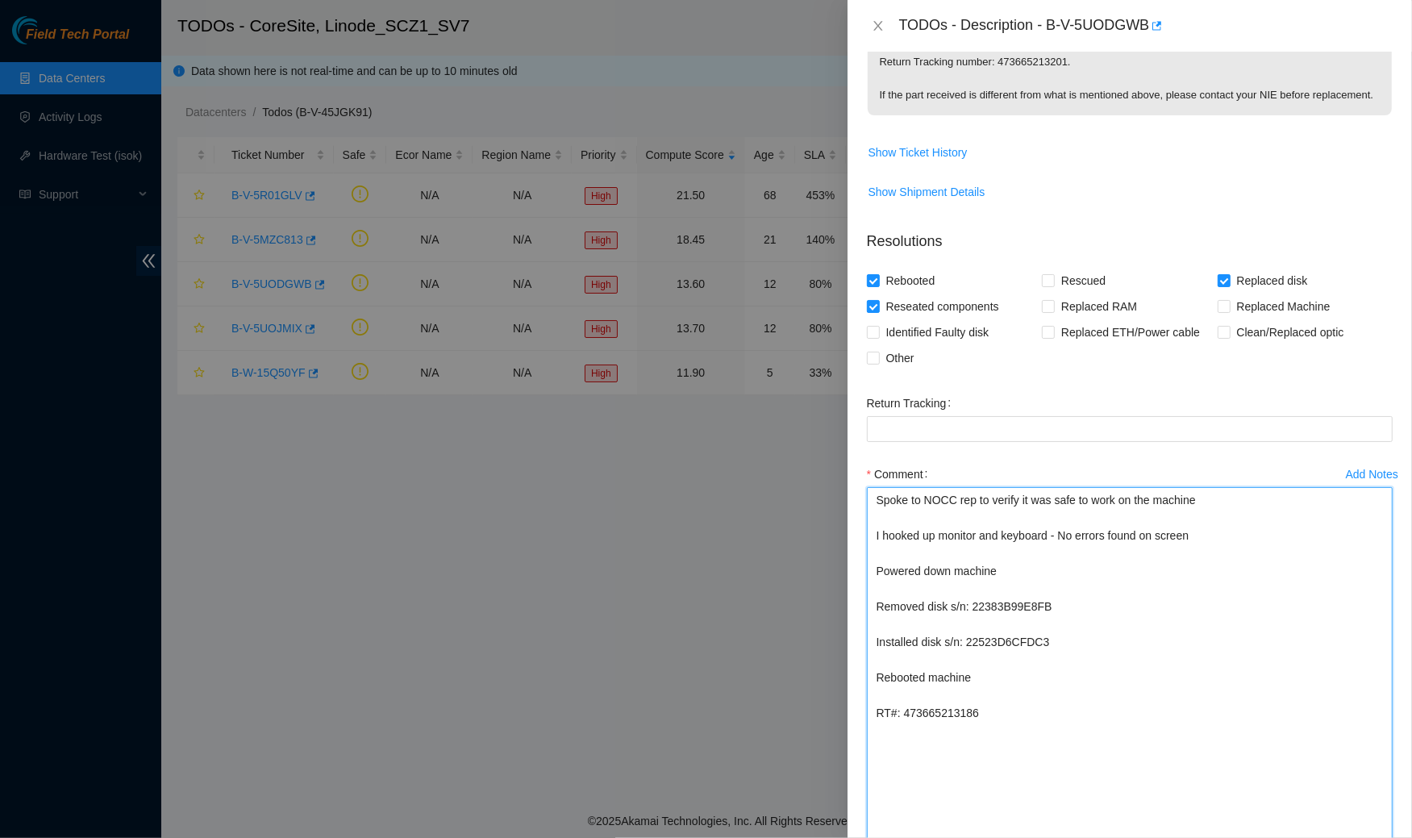
click at [1015, 635] on textarea "Spoke to NOCC rep to verify it was safe to work on the machine I hooked up moni…" at bounding box center [1130, 666] width 526 height 359
paste textarea "D0"
click at [958, 711] on textarea "Spoke to NOCC rep to verify it was safe to work on the machine I hooked up moni…" at bounding box center [1130, 666] width 526 height 359
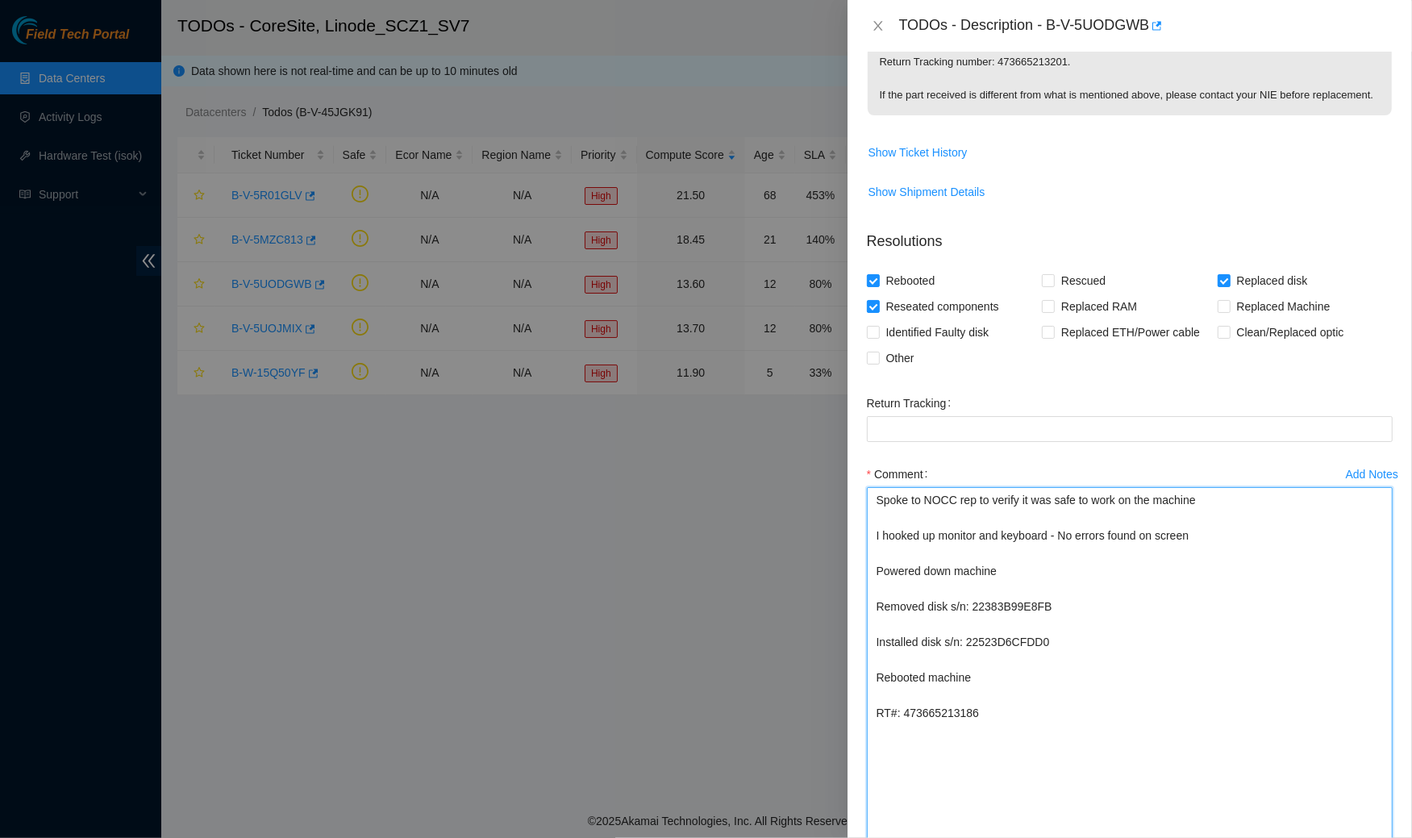
paste textarea "201"
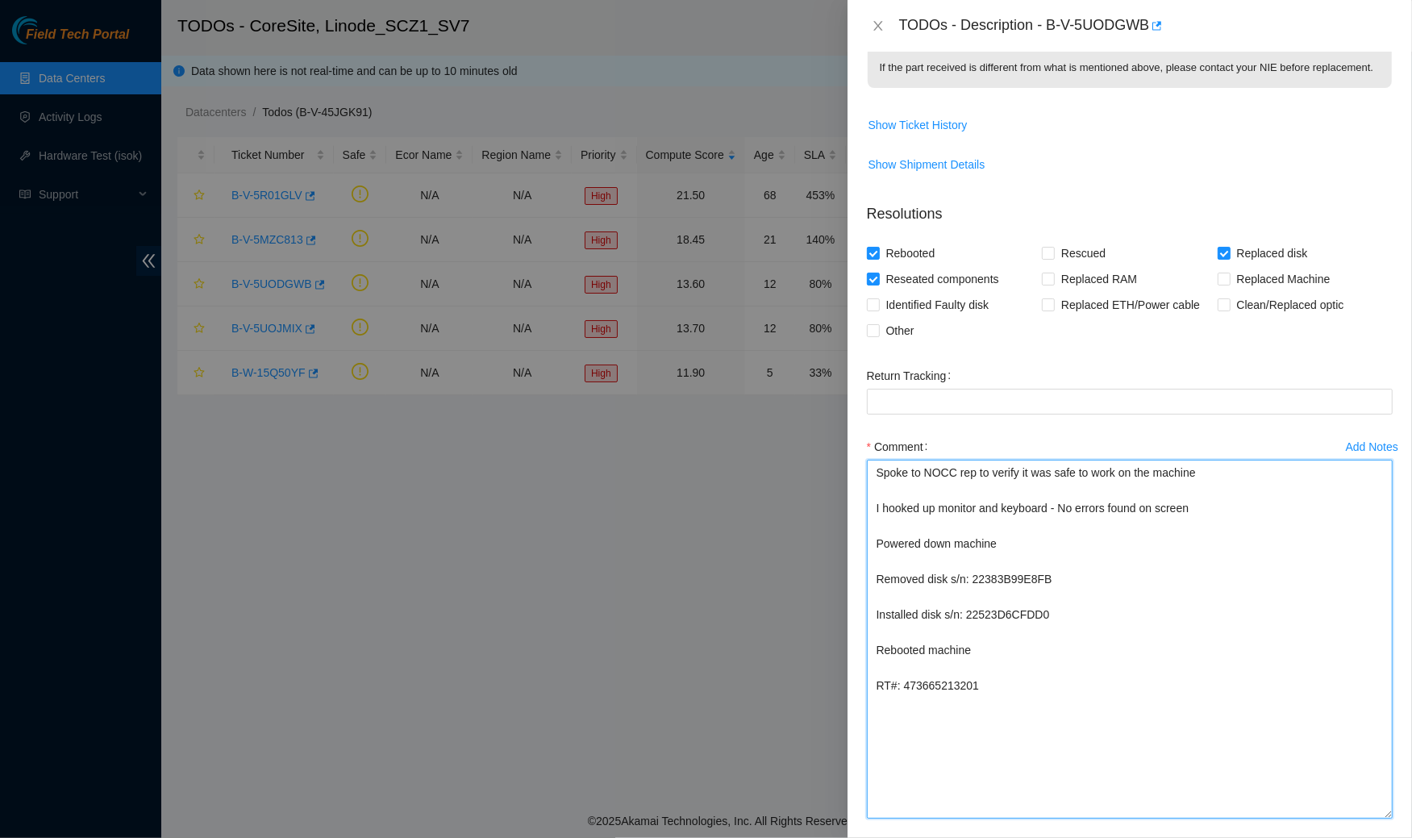
scroll to position [634, 0]
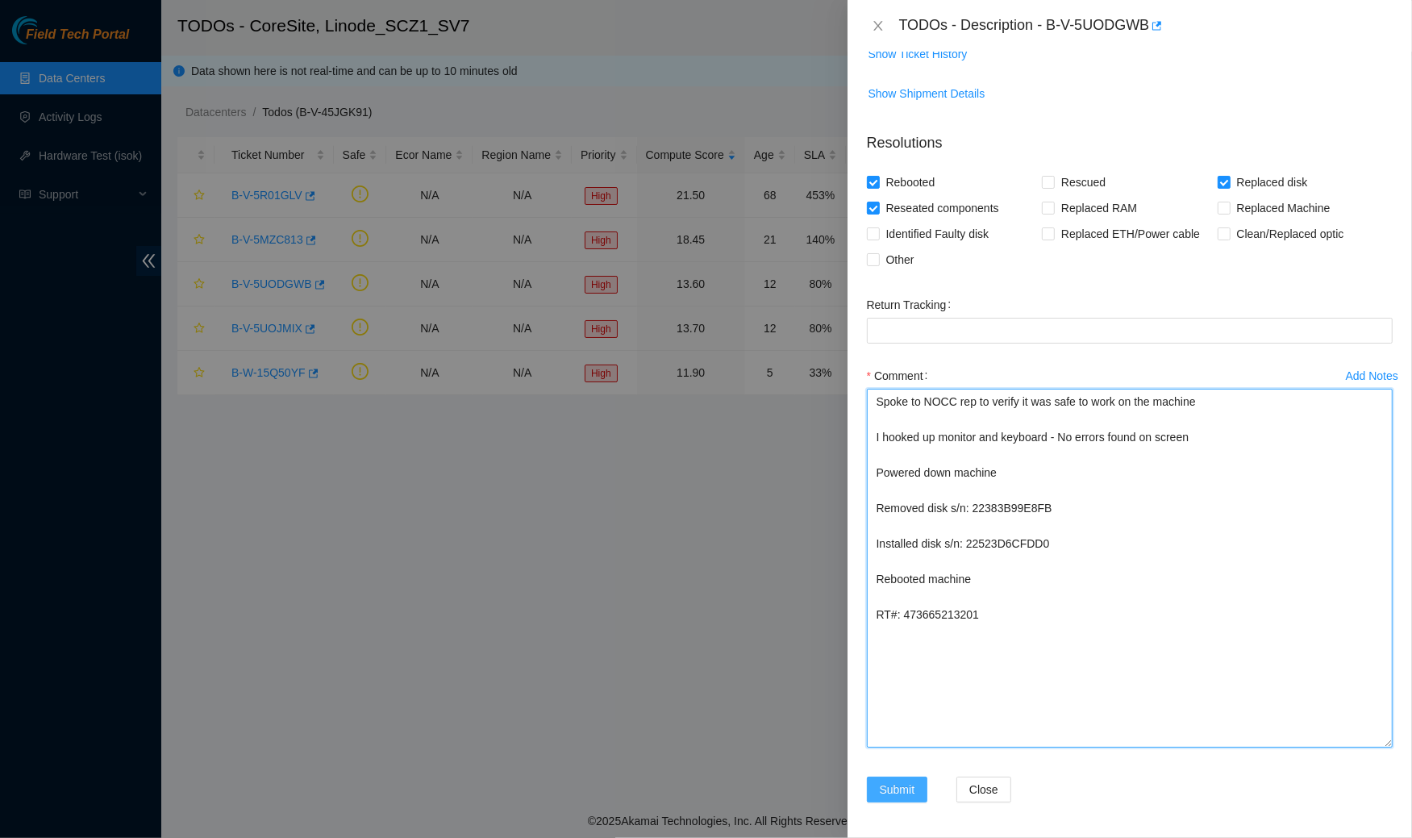
type textarea "Spoke to NOCC rep to verify it was safe to work on the machine I hooked up moni…"
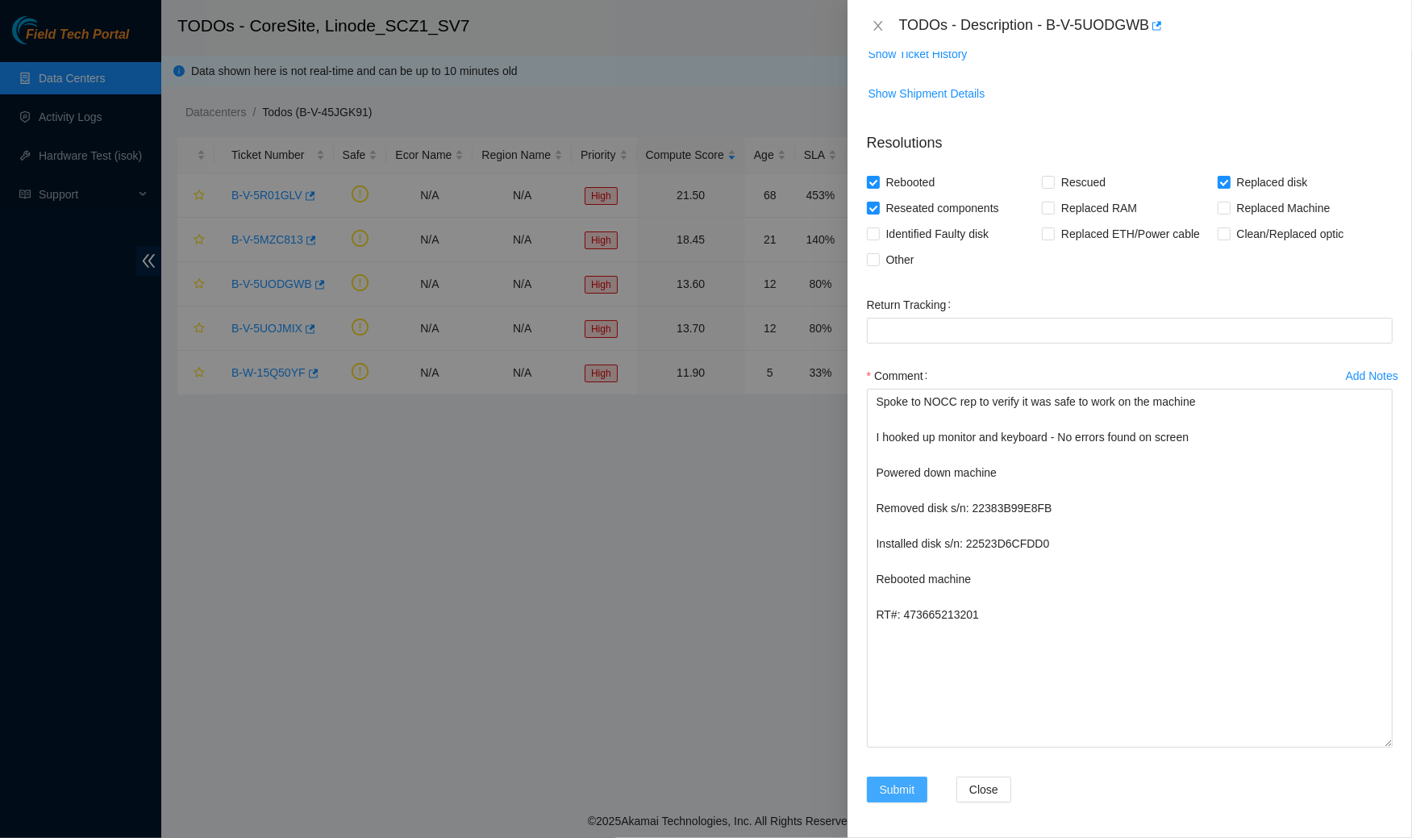
click at [886, 790] on span "Submit" at bounding box center [897, 790] width 35 height 18
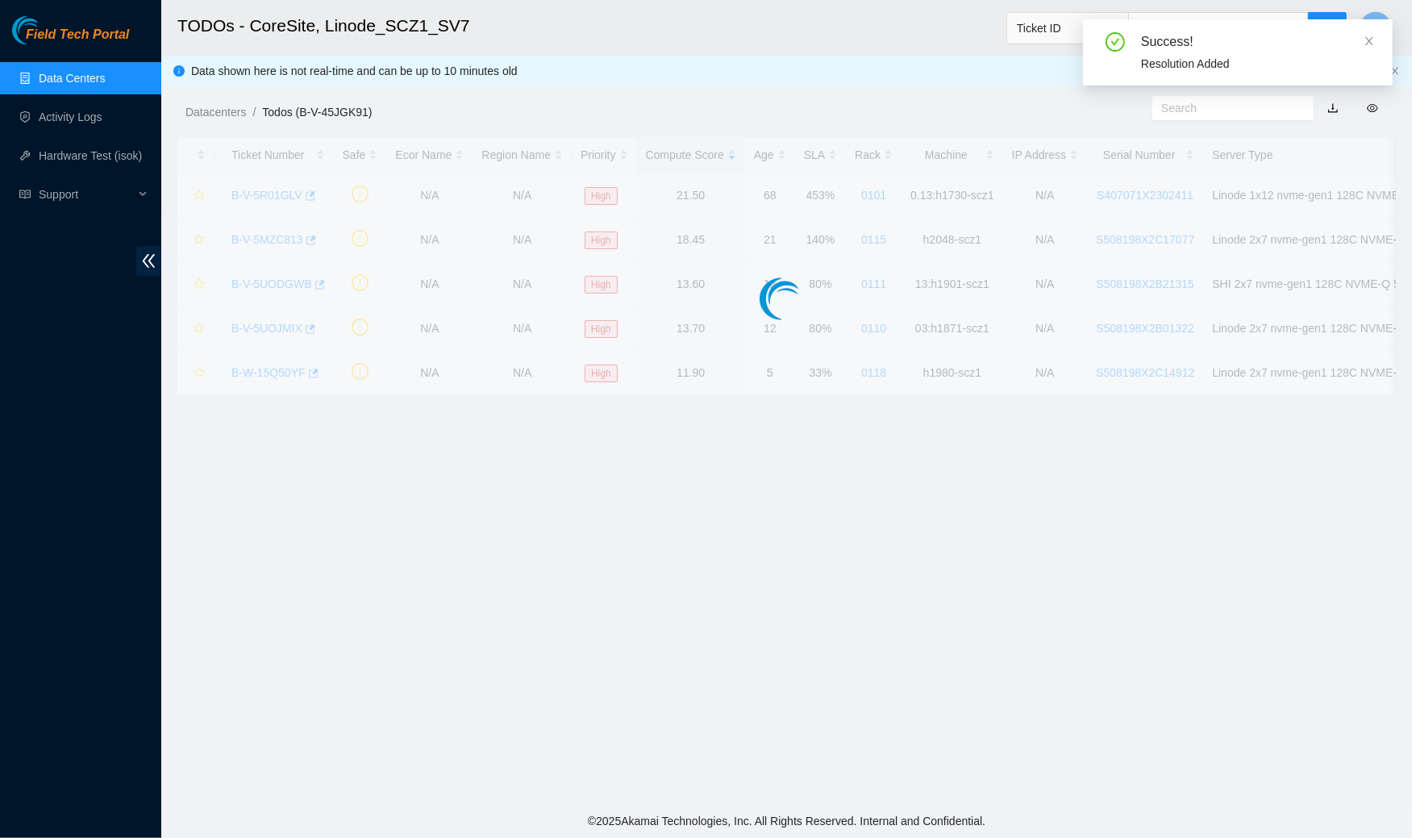
scroll to position [199, 0]
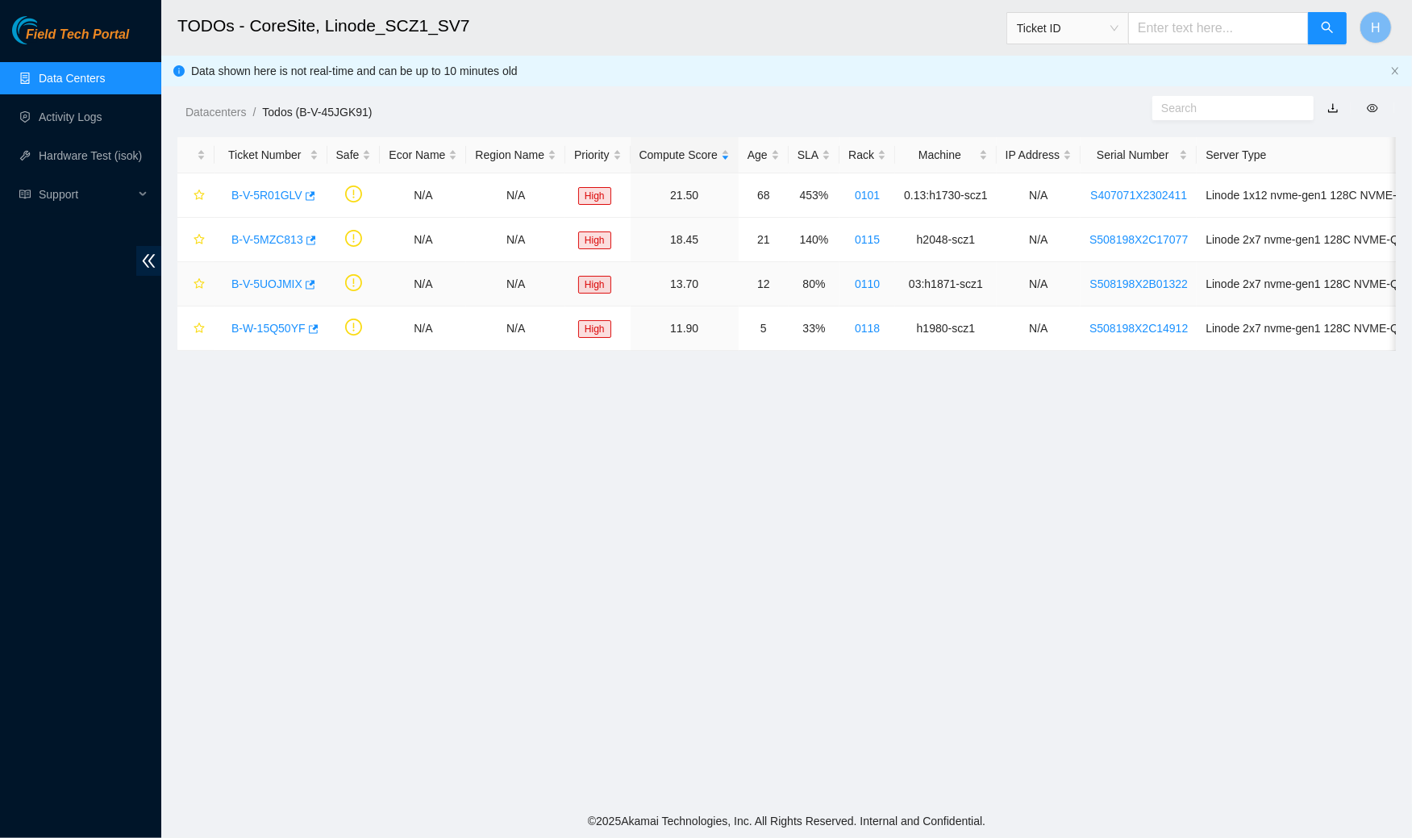
click at [258, 278] on link "B-V-5UOJMIX" at bounding box center [266, 283] width 71 height 13
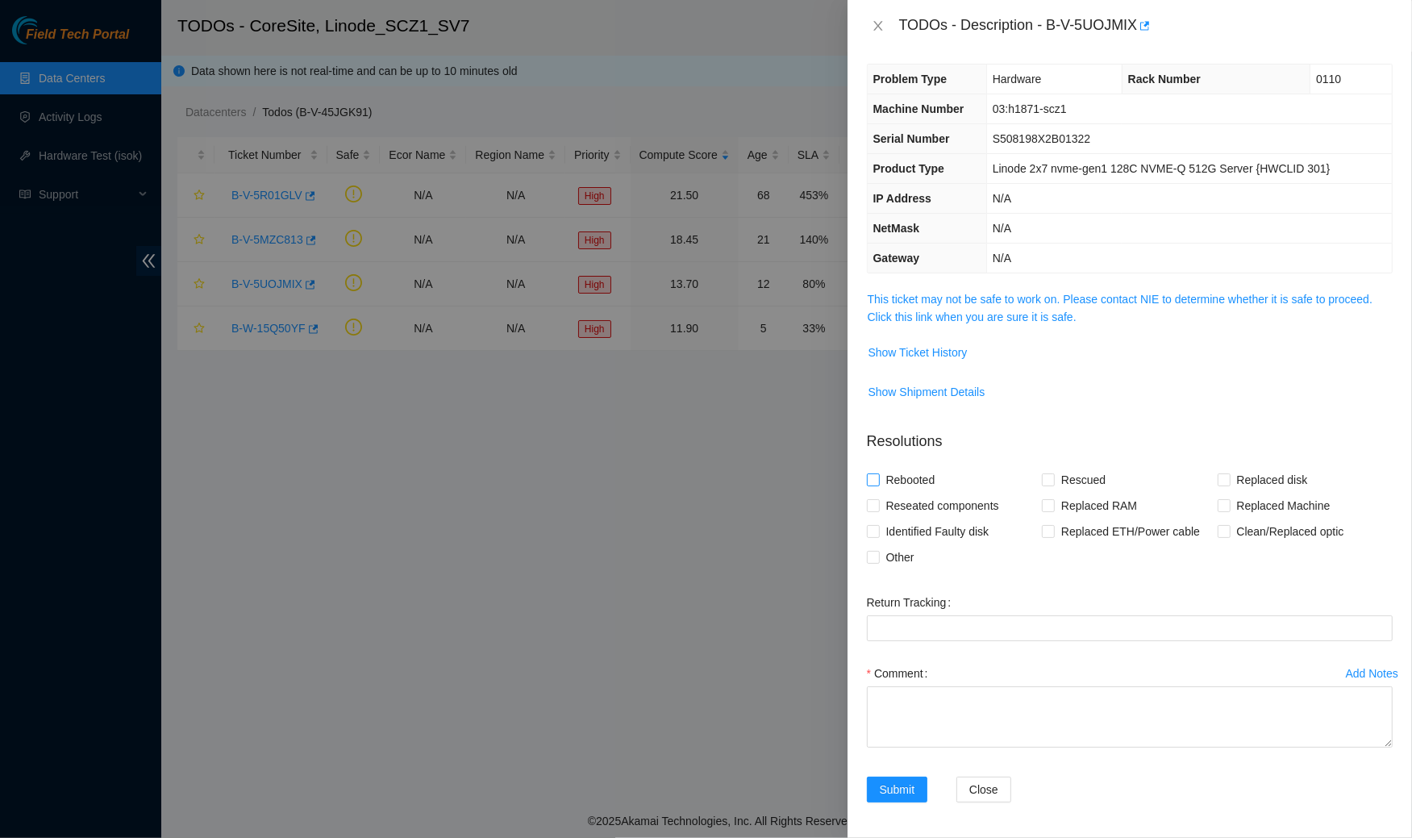
click at [891, 481] on span "Rebooted" at bounding box center [911, 480] width 62 height 26
click at [878, 481] on input "Rebooted" at bounding box center [872, 478] width 11 height 11
checkbox input "true"
click at [898, 511] on span "Reseated components" at bounding box center [943, 506] width 126 height 26
click at [878, 510] on input "Reseated components" at bounding box center [872, 504] width 11 height 11
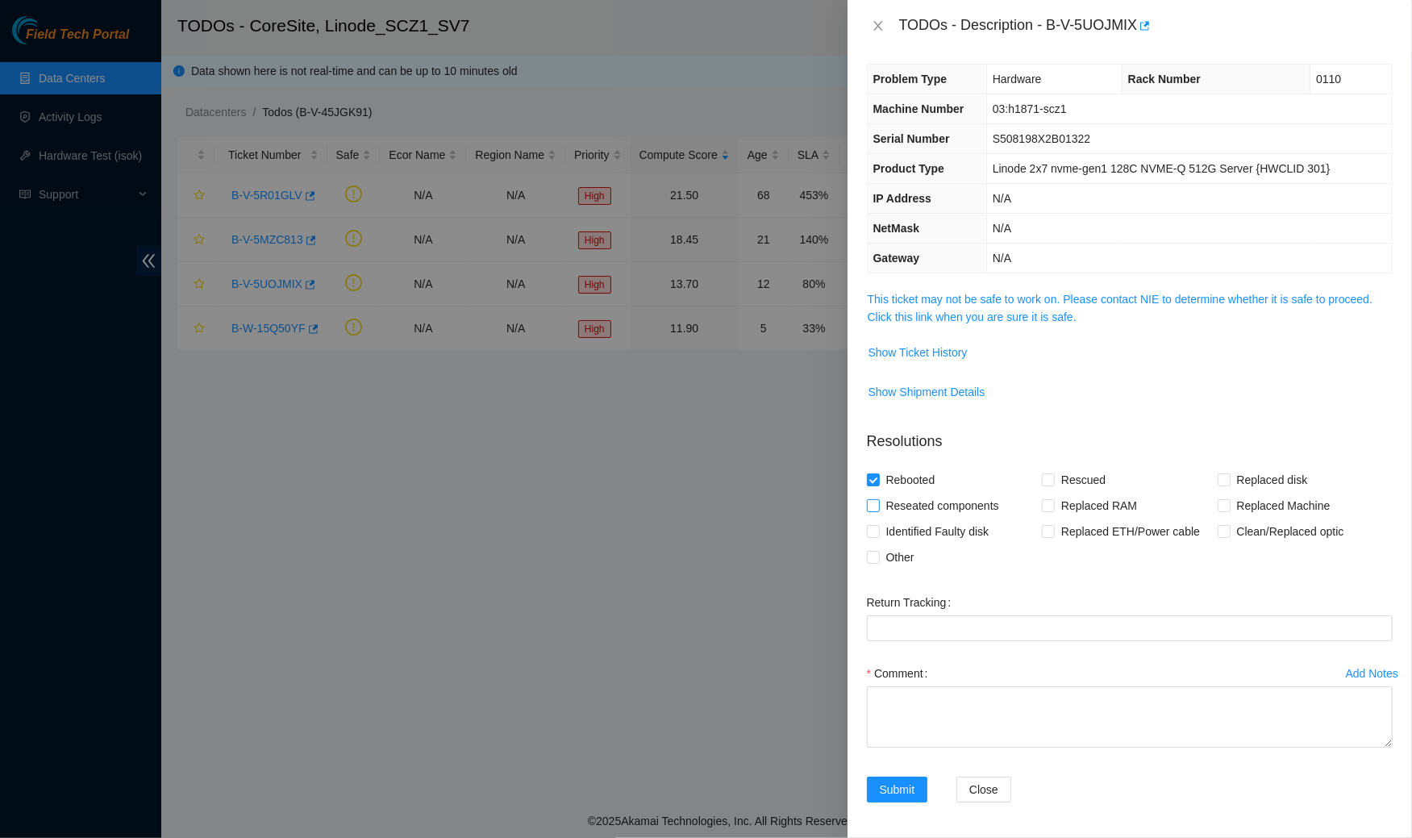
checkbox input "true"
click at [1230, 472] on span "Replaced disk" at bounding box center [1272, 480] width 84 height 26
click at [1229, 473] on input "Replaced disk" at bounding box center [1223, 478] width 11 height 11
checkbox input "true"
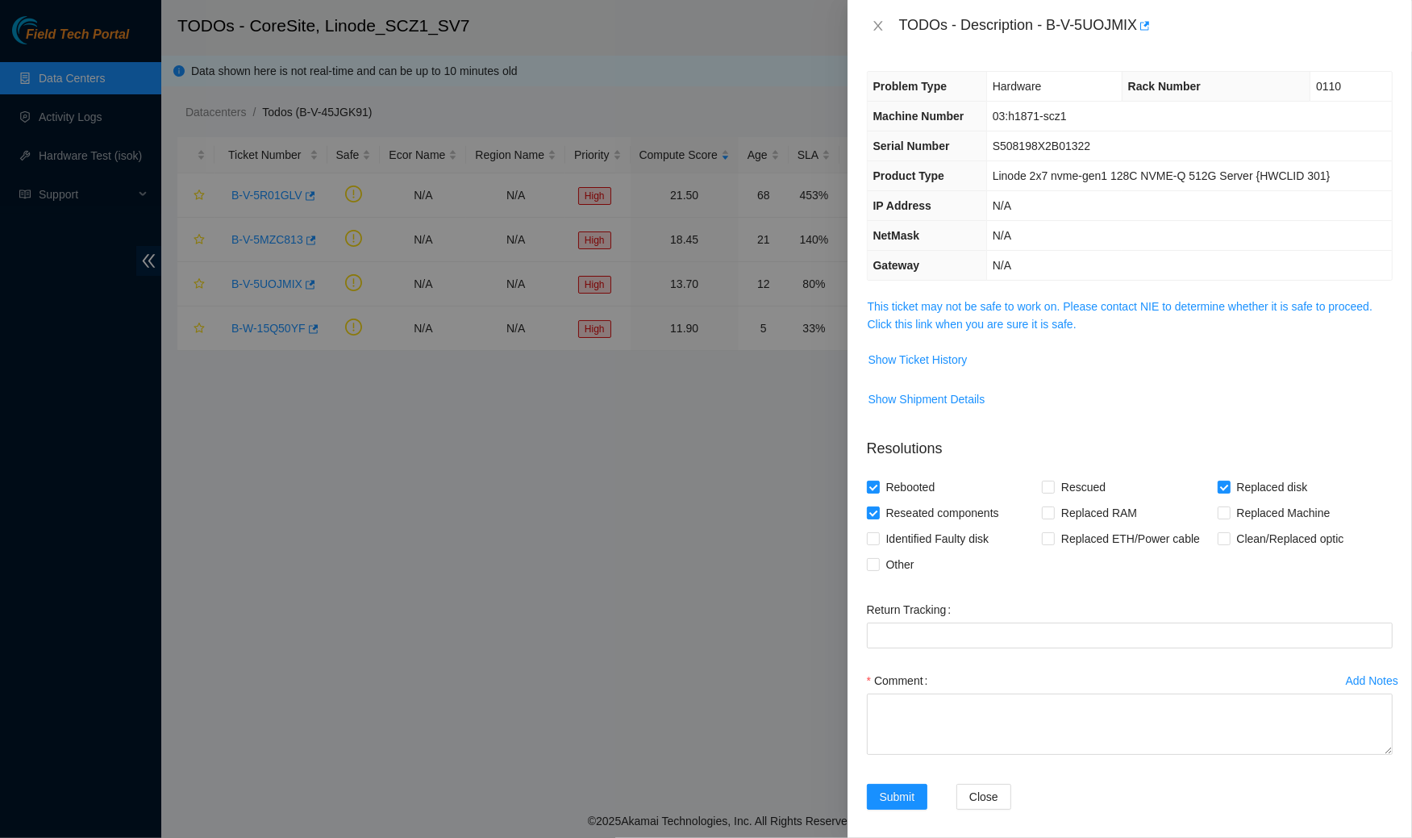
drag, startPoint x: 1388, startPoint y: 752, endPoint x: 1309, endPoint y: 837, distance: 115.3
click at [1309, 837] on div "Problem Type Hardware Rack Number 0110 Machine Number 03:h1871-scz1 Serial Numb…" at bounding box center [1129, 445] width 564 height 786
drag, startPoint x: 1386, startPoint y: 750, endPoint x: 1286, endPoint y: 837, distance: 132.6
click at [1286, 837] on textarea "Comment" at bounding box center [1130, 767] width 526 height 148
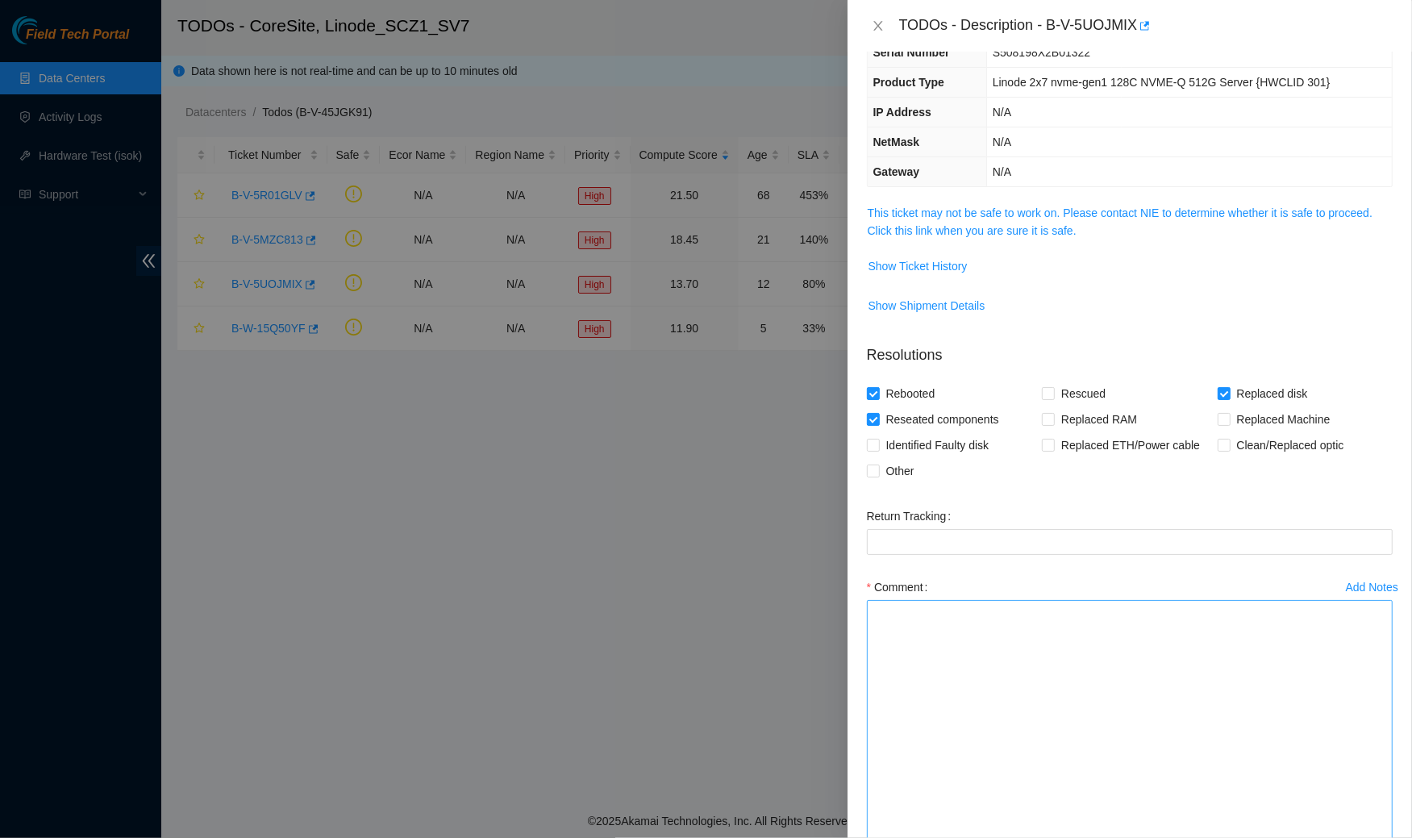
drag, startPoint x: 1388, startPoint y: 737, endPoint x: 1344, endPoint y: 837, distance: 109.4
click at [1344, 837] on textarea "Comment" at bounding box center [1130, 723] width 526 height 247
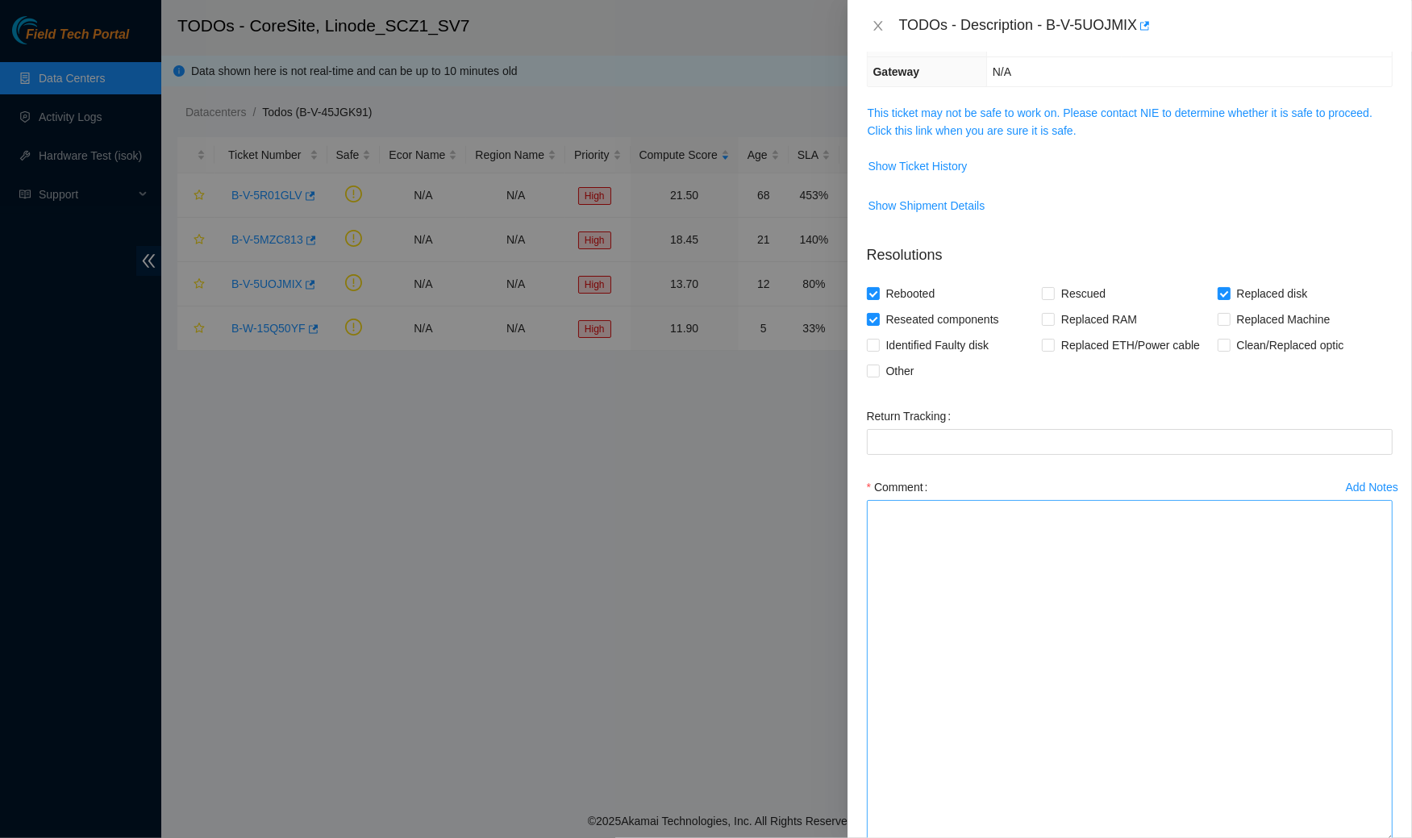
drag, startPoint x: 1386, startPoint y: 741, endPoint x: 1354, endPoint y: 837, distance: 101.2
click at [1354, 837] on textarea "Comment" at bounding box center [1130, 671] width 526 height 343
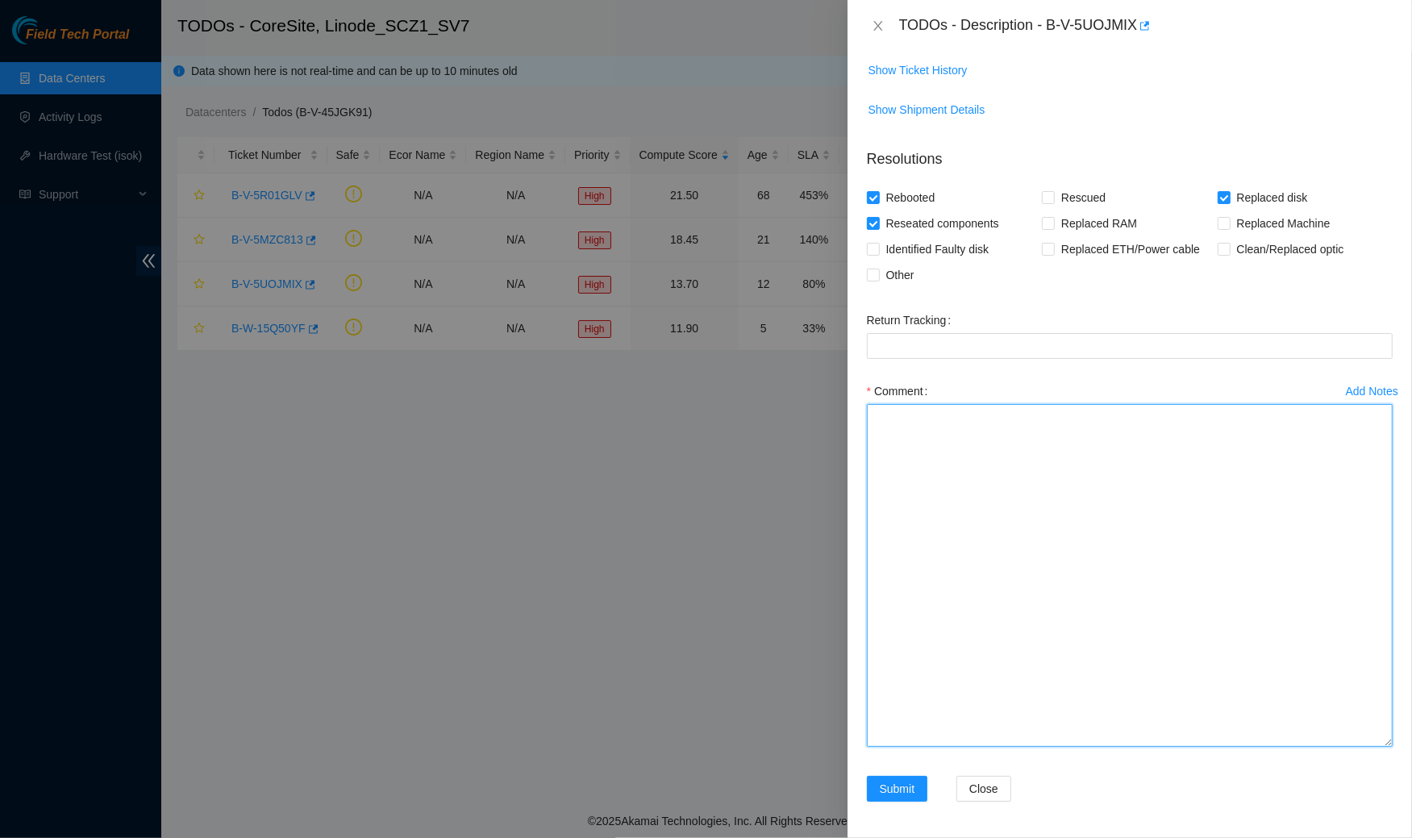
click at [1197, 448] on textarea "Comment" at bounding box center [1130, 575] width 526 height 343
paste textarea "473665213201"
type textarea "4"
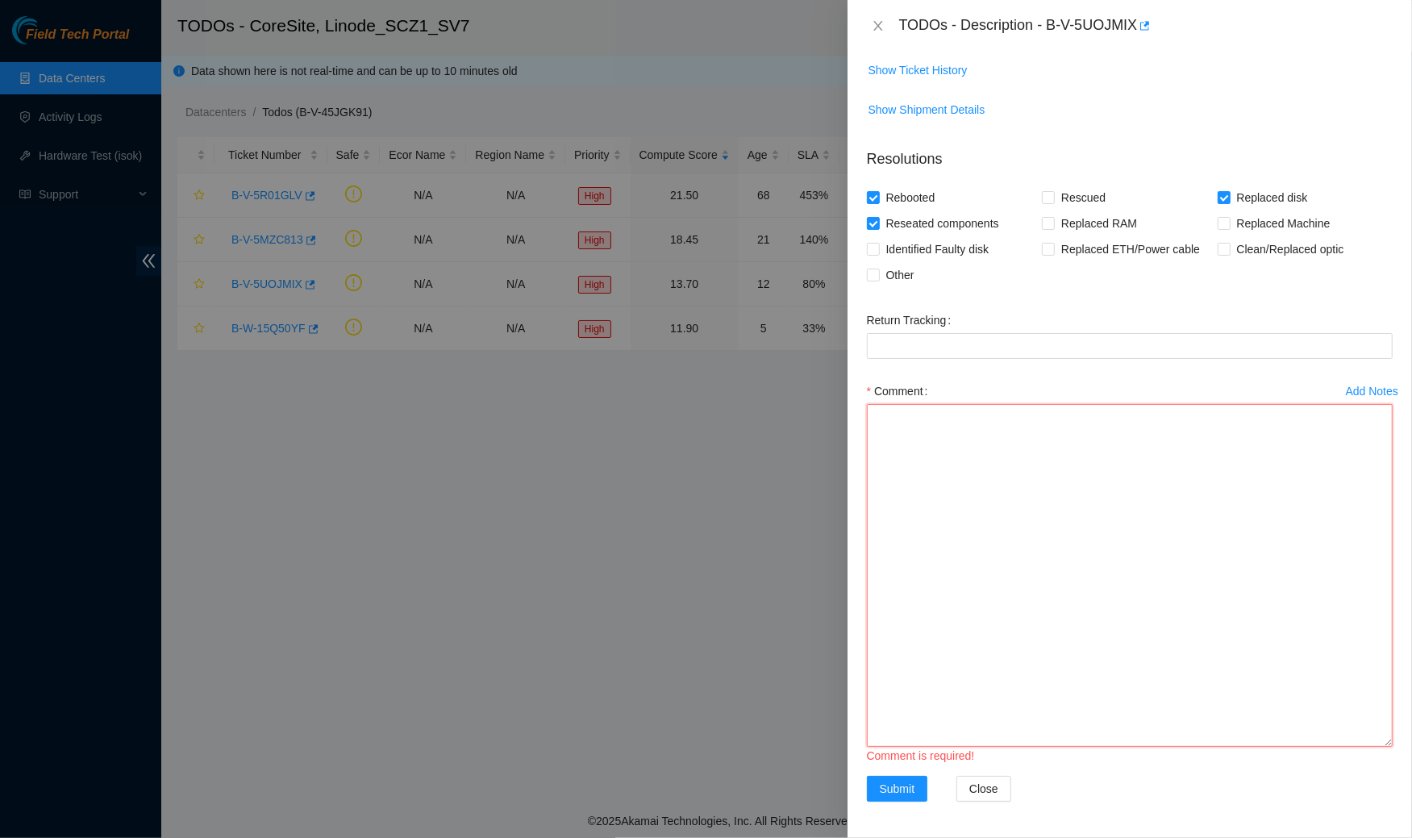
paste textarea "Spoke to NOCC rep to verify it was safe to work on the machine I hooked up moni…"
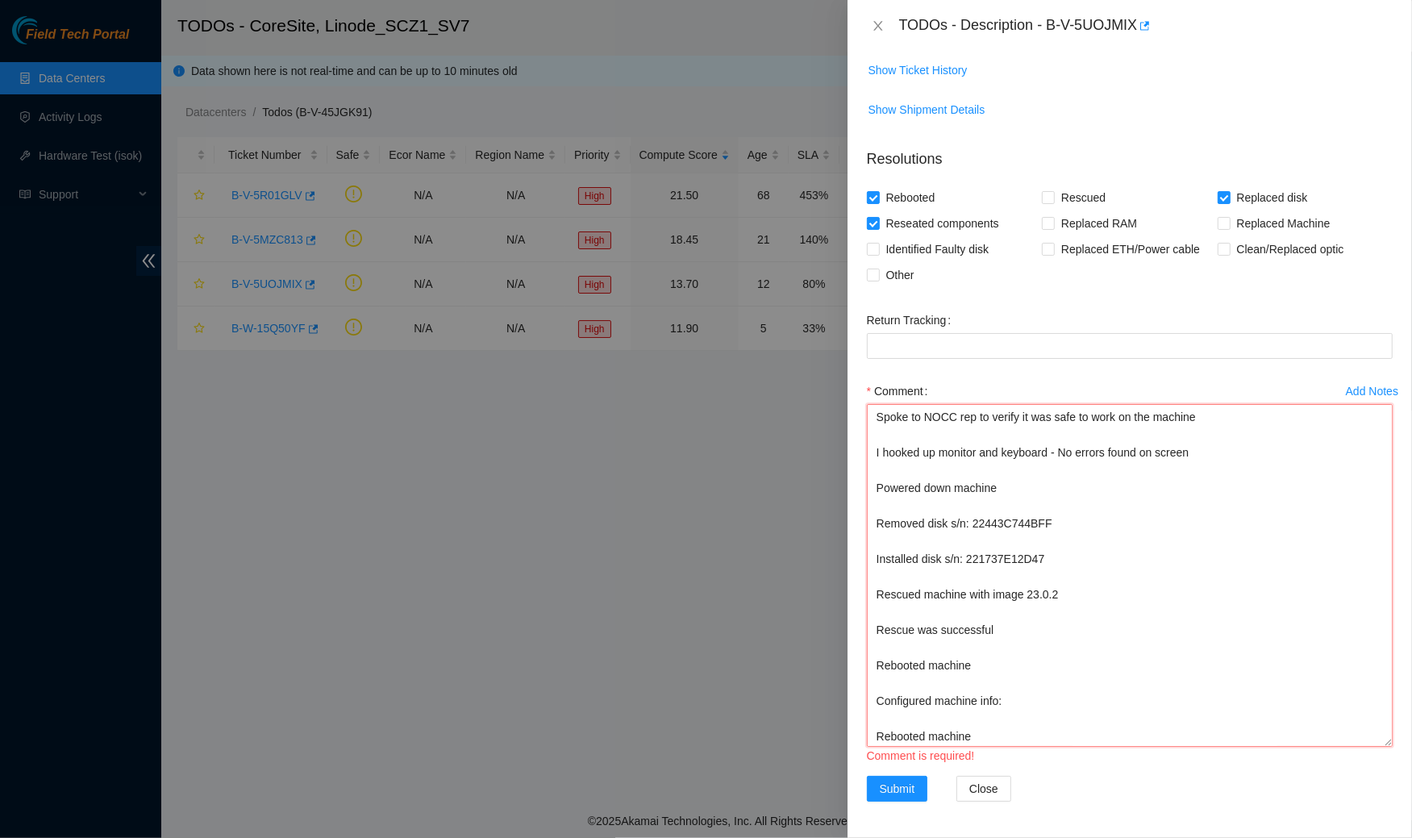
scroll to position [68, 0]
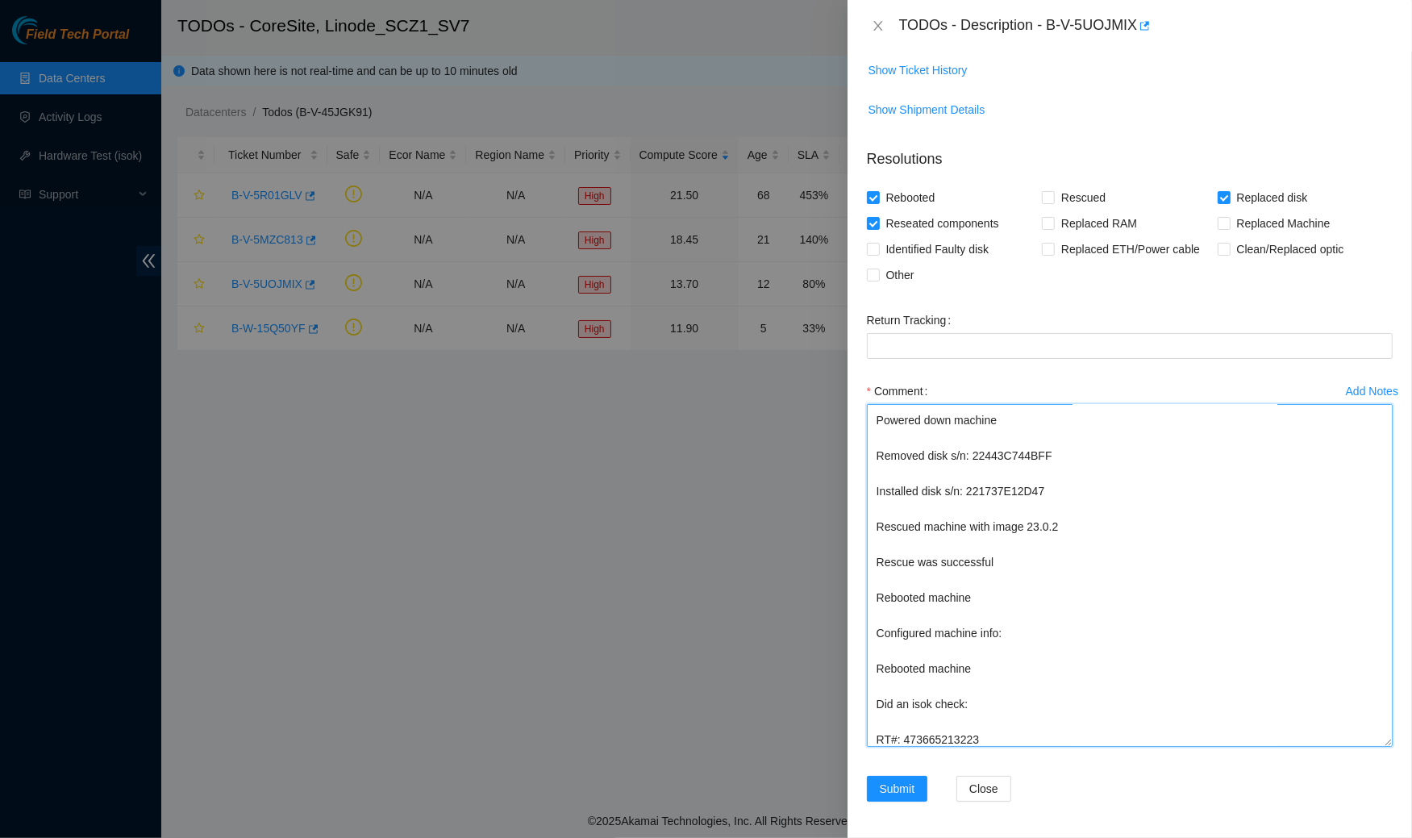
click at [880, 520] on textarea "Spoke to NOCC rep to verify it was safe to work on the machine I hooked up moni…" at bounding box center [1130, 575] width 526 height 343
drag, startPoint x: 875, startPoint y: 507, endPoint x: 1016, endPoint y: 639, distance: 193.4
click at [1016, 639] on textarea "Spoke to NOCC rep to verify it was safe to work on the machine I hooked up moni…" at bounding box center [1130, 575] width 526 height 343
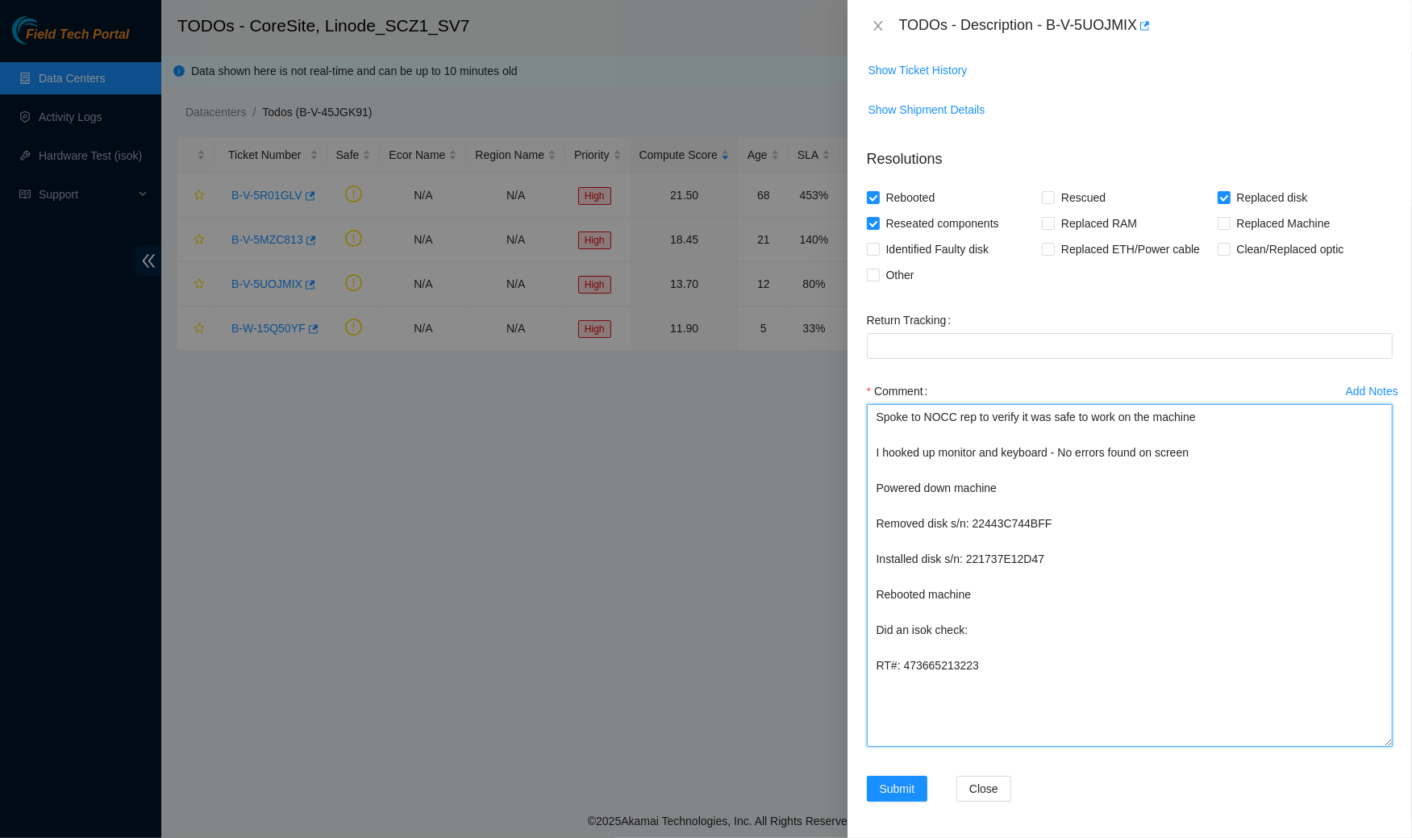
scroll to position [0, 0]
drag, startPoint x: 975, startPoint y: 643, endPoint x: 862, endPoint y: 624, distance: 114.4
click at [862, 624] on div "Add Notes Comment Spoke to NOCC rep to verify it was safe to work on the machin…" at bounding box center [1129, 577] width 539 height 398
click at [902, 594] on textarea "Spoke to NOCC rep to verify it was safe to work on the machine I hooked up moni…" at bounding box center [1130, 575] width 526 height 343
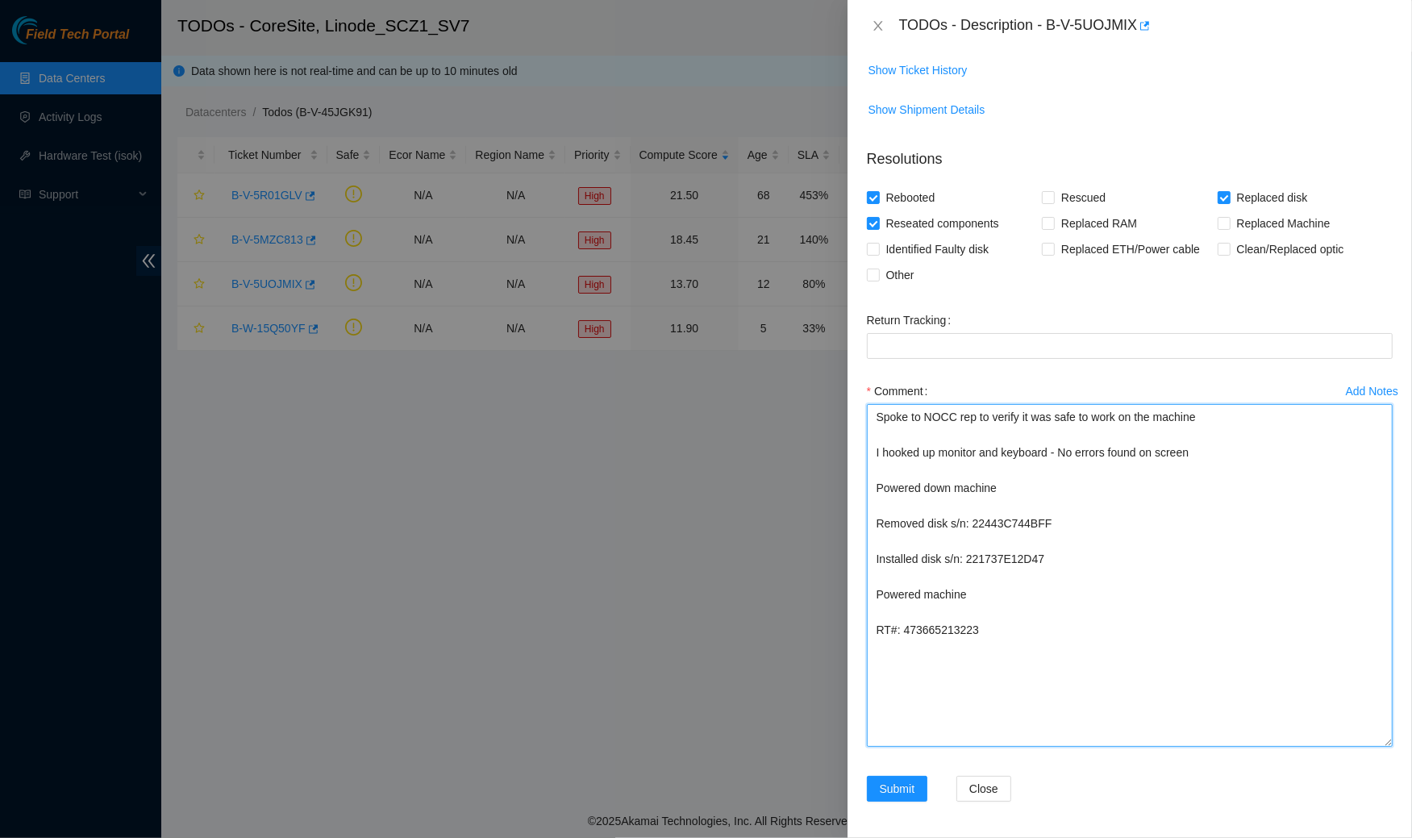
click at [934, 689] on textarea "Spoke to NOCC rep to verify it was safe to work on the machine I hooked up moni…" at bounding box center [1130, 575] width 526 height 343
type textarea "Spoke to NOCC rep to verify it was safe to work on the machine I hooked up moni…"
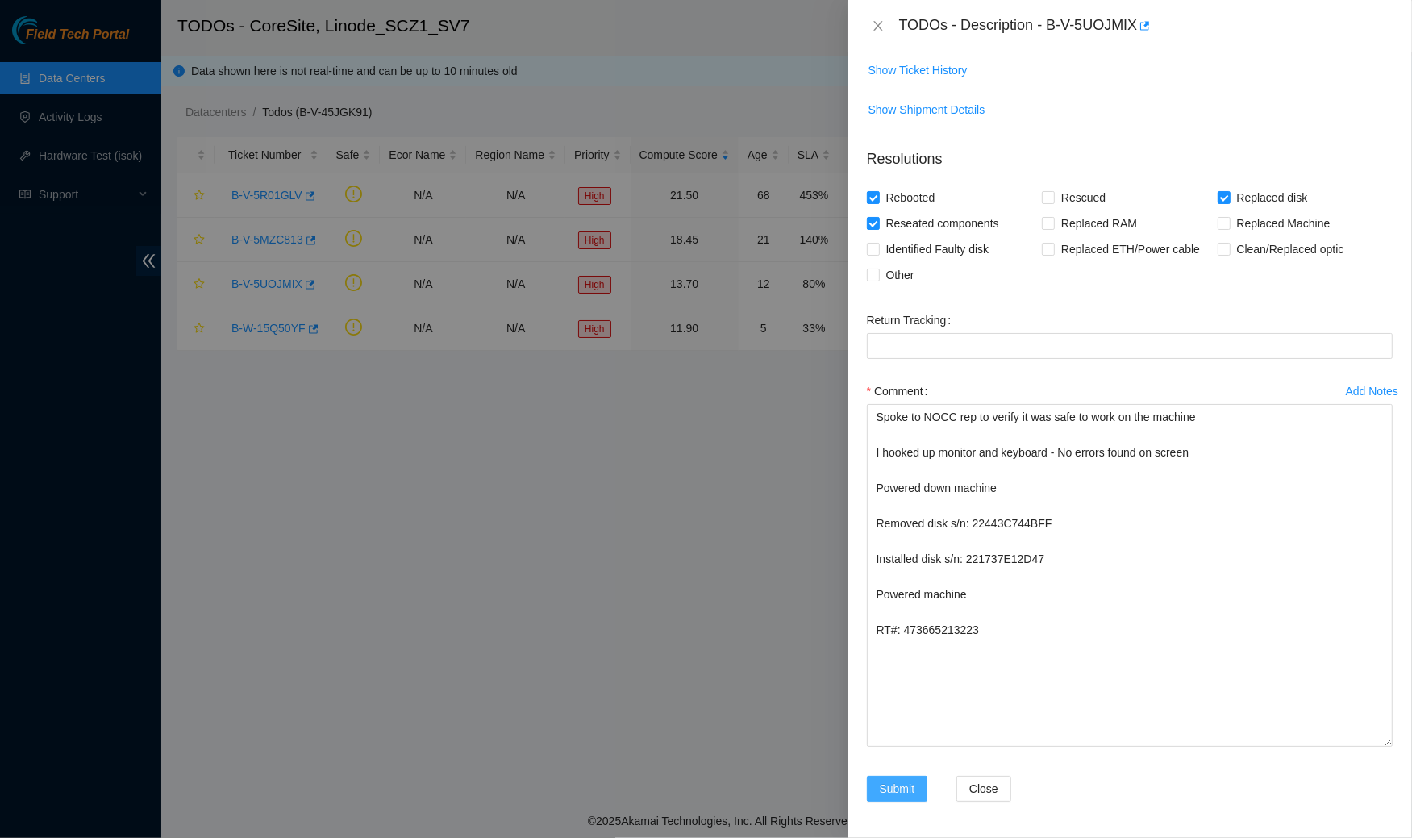
click at [889, 790] on span "Submit" at bounding box center [897, 789] width 35 height 18
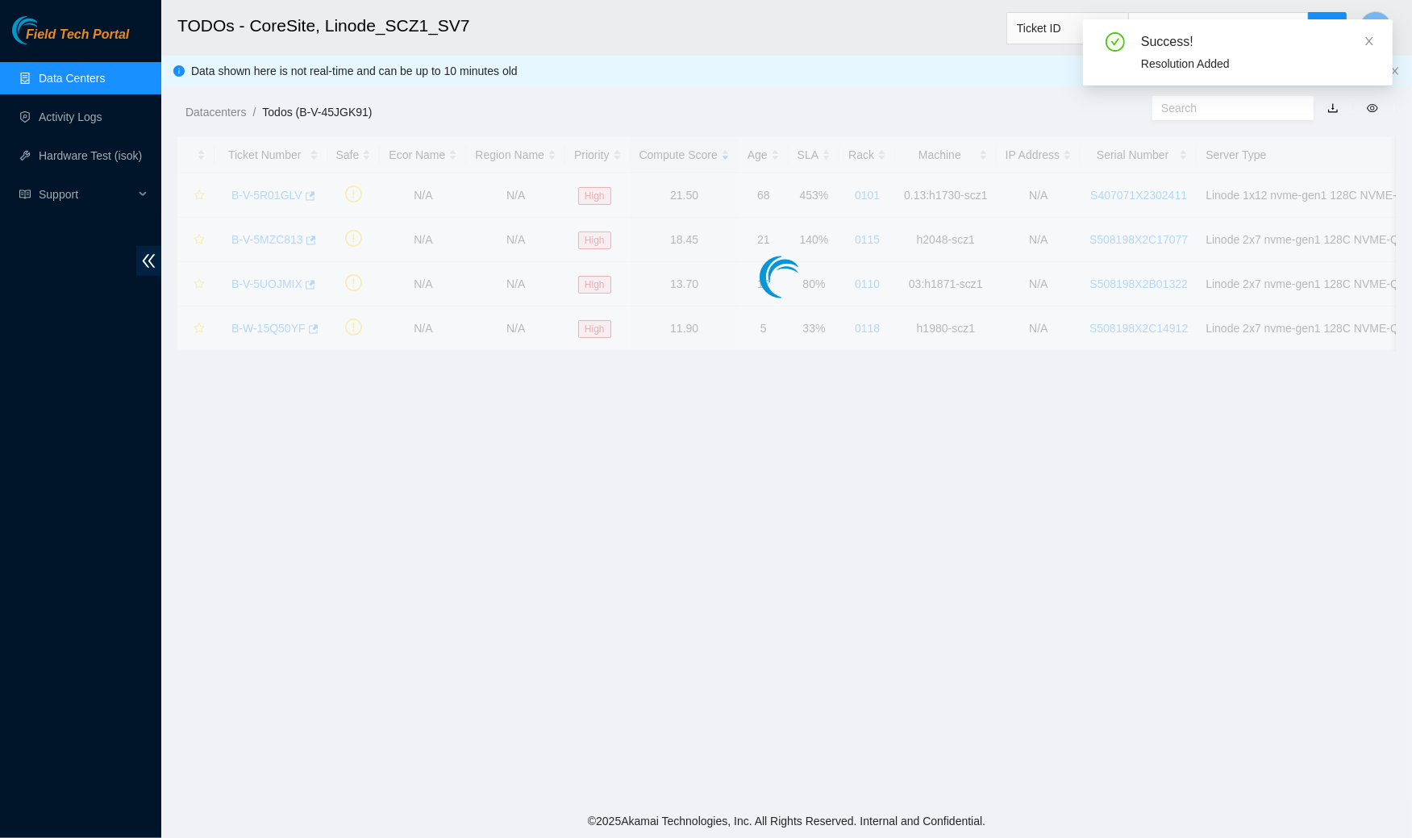
scroll to position [199, 0]
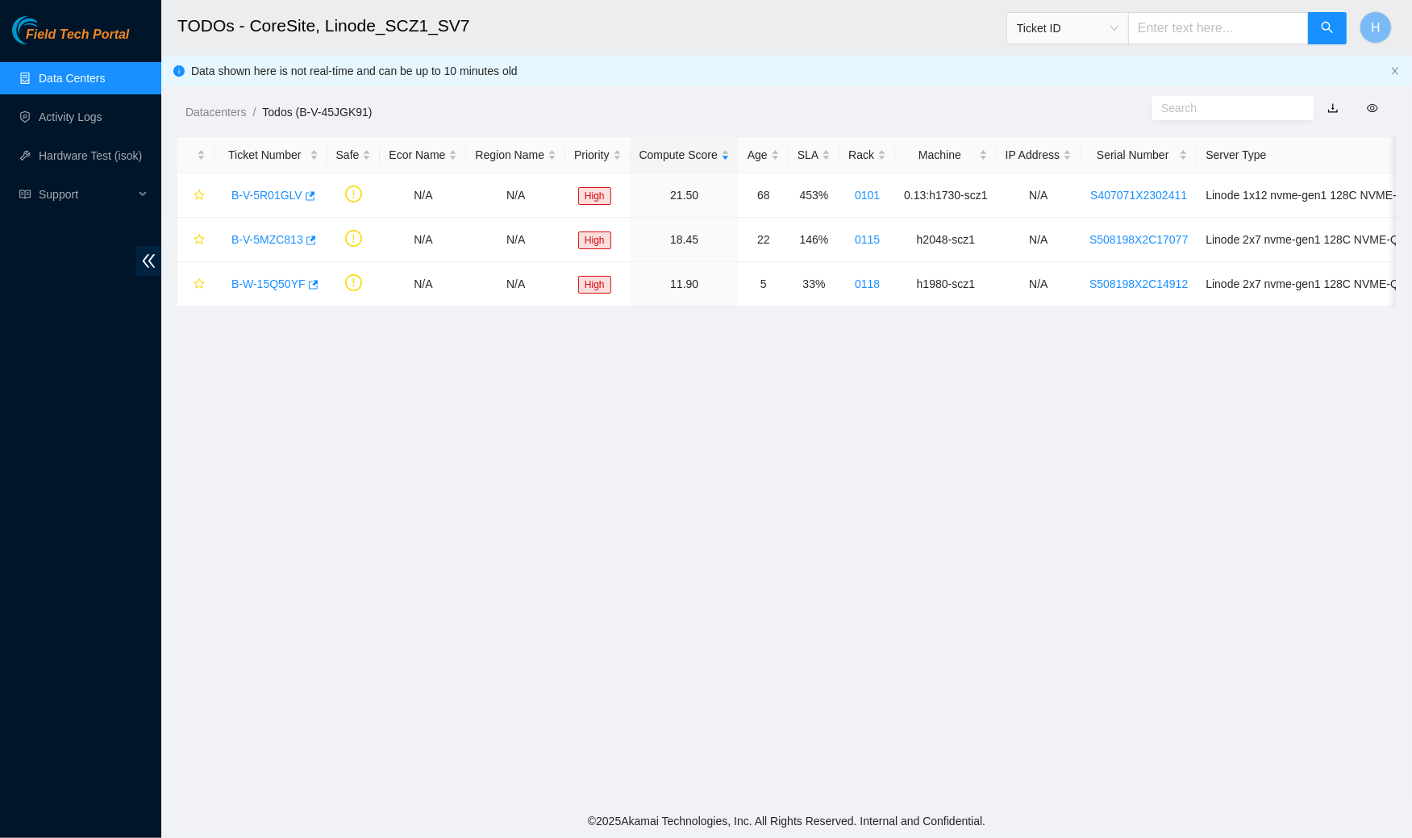
click at [96, 77] on link "Data Centers" at bounding box center [72, 78] width 66 height 13
